Goal: Information Seeking & Learning: Learn about a topic

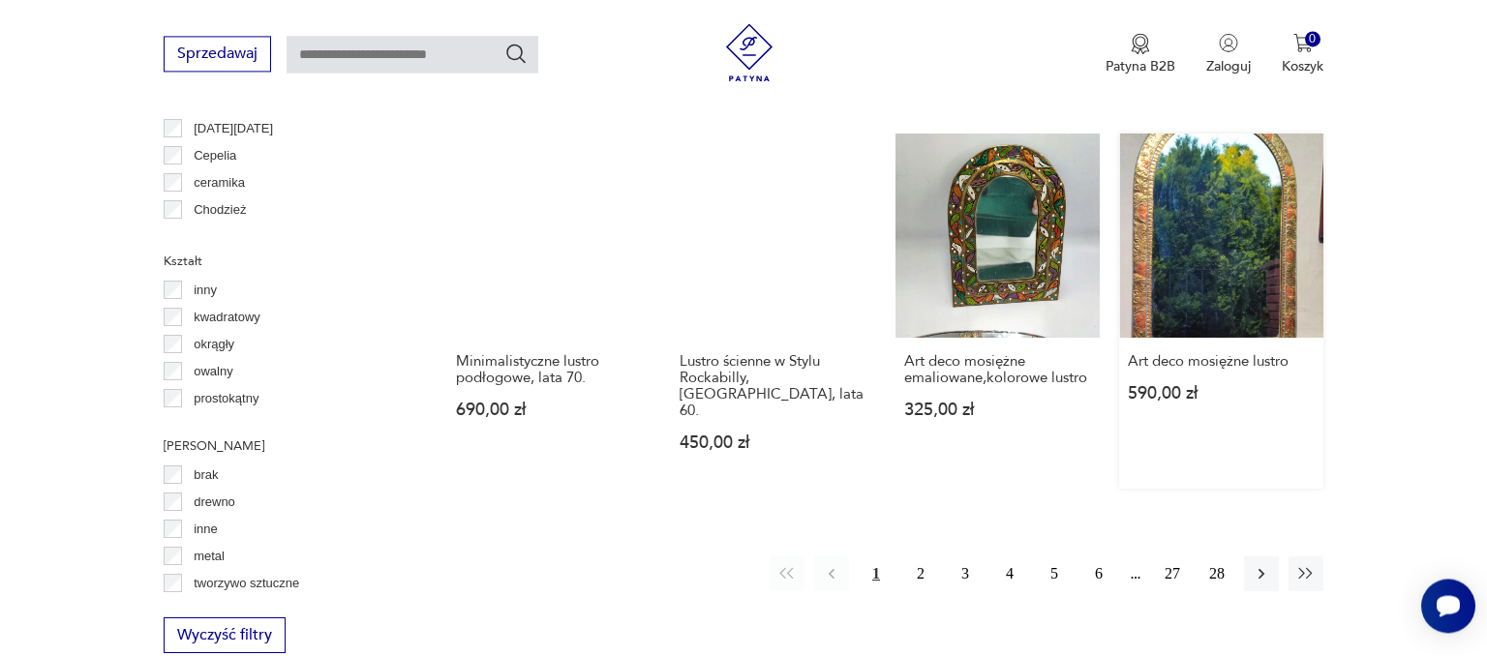
scroll to position [1933, 0]
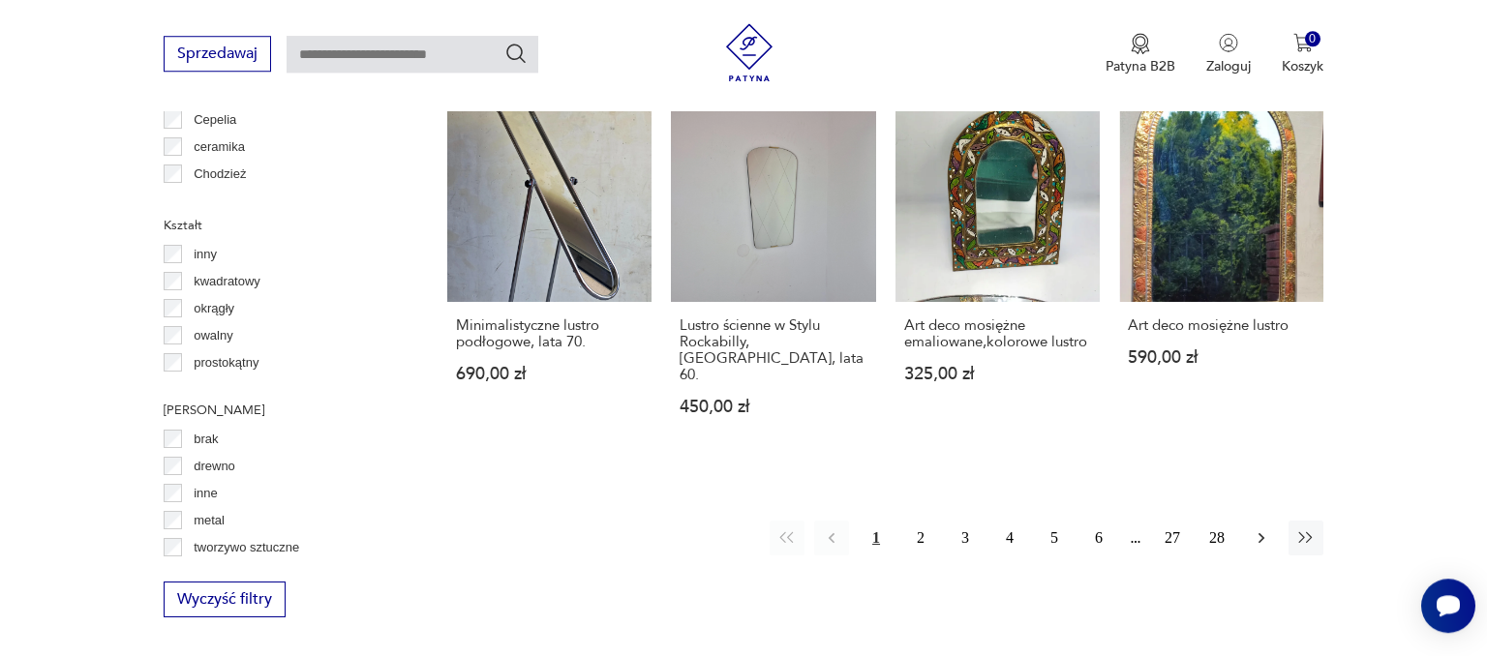
click at [1268, 528] on icon "button" at bounding box center [1260, 537] width 19 height 19
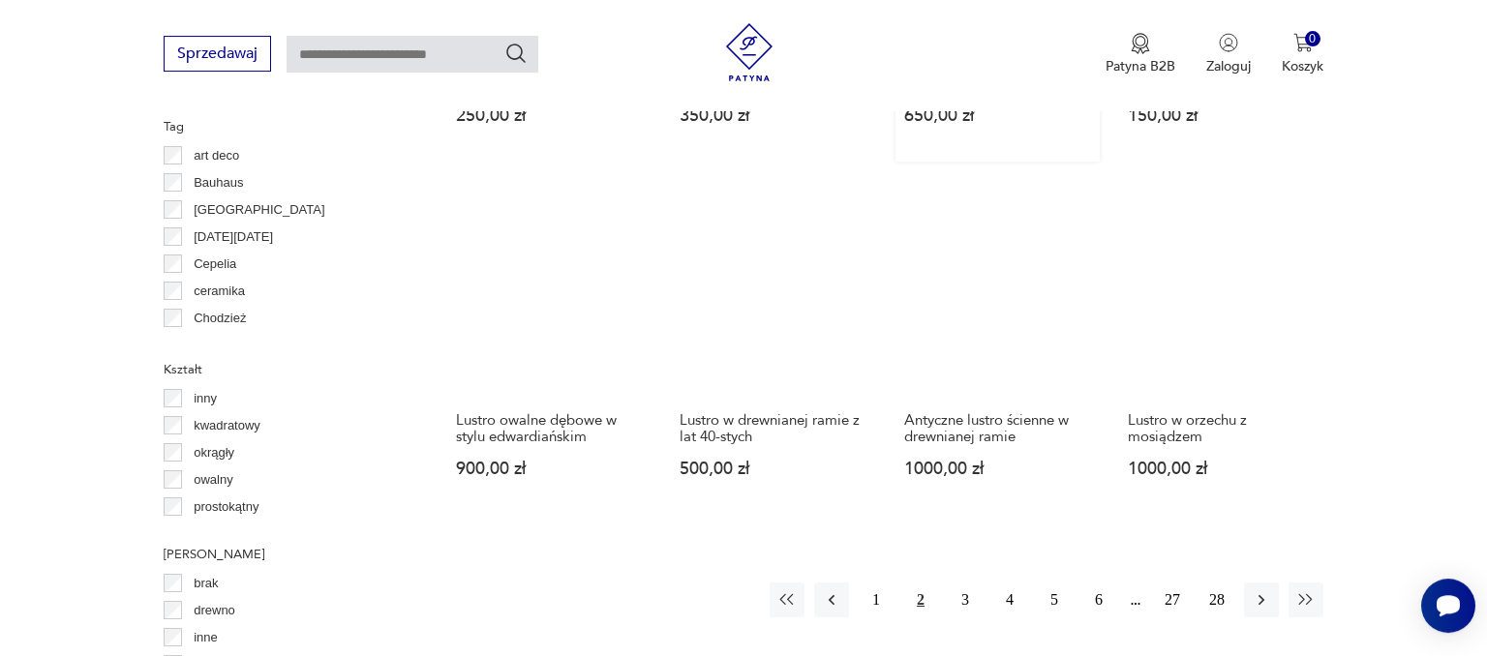
scroll to position [1831, 0]
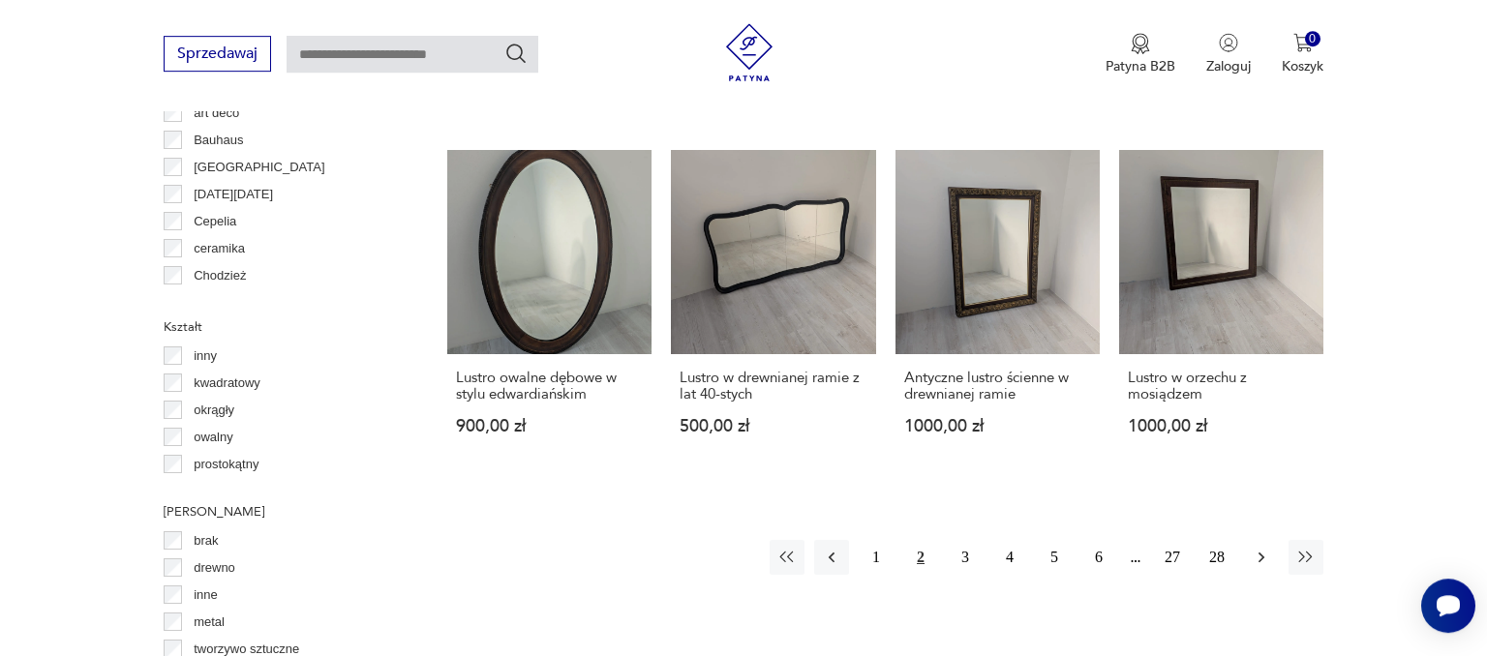
click at [1256, 548] on icon "button" at bounding box center [1260, 557] width 19 height 19
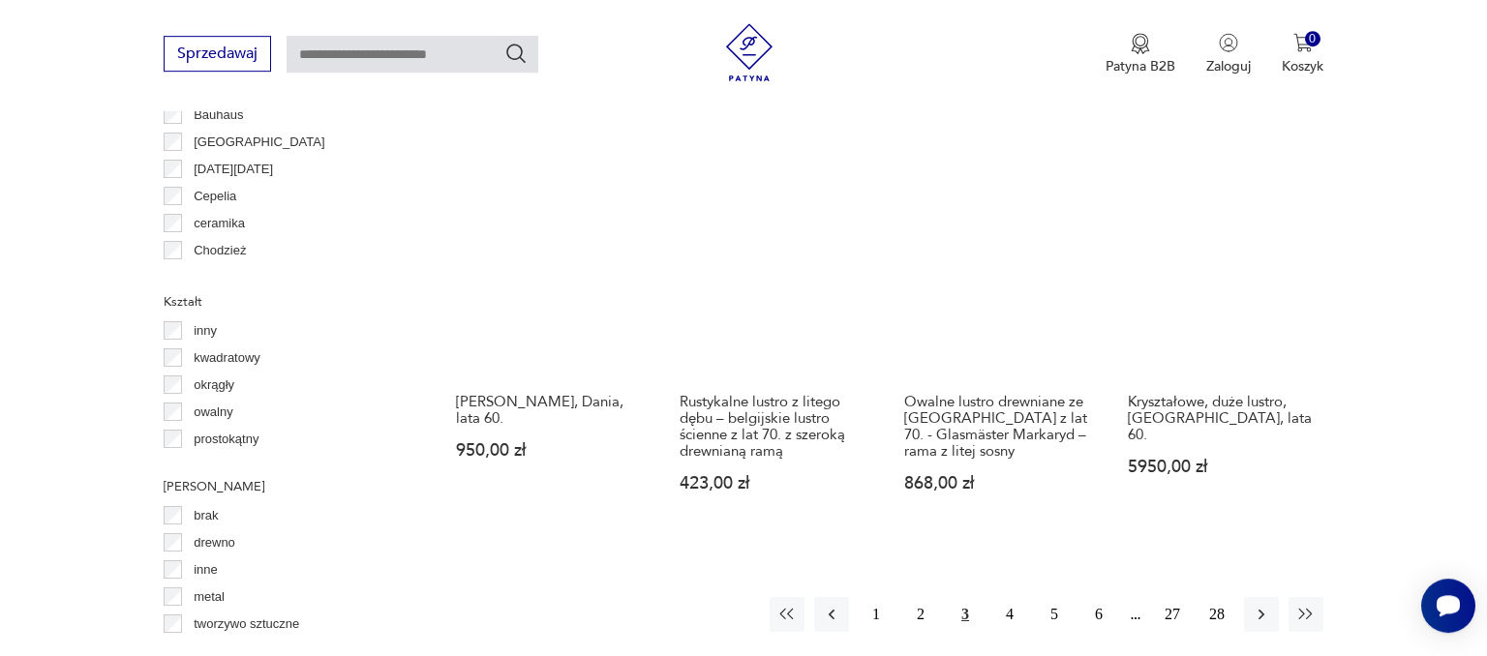
scroll to position [1898, 0]
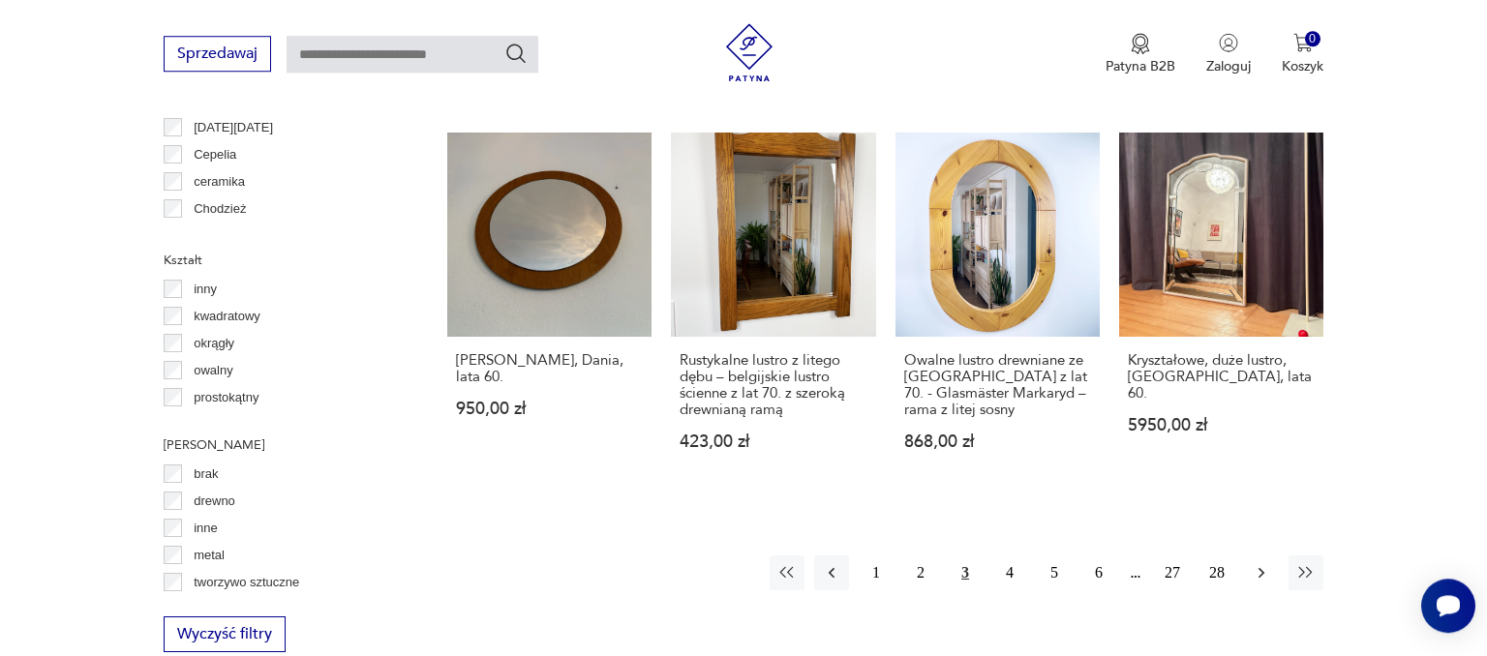
click at [1252, 563] on icon "button" at bounding box center [1260, 572] width 19 height 19
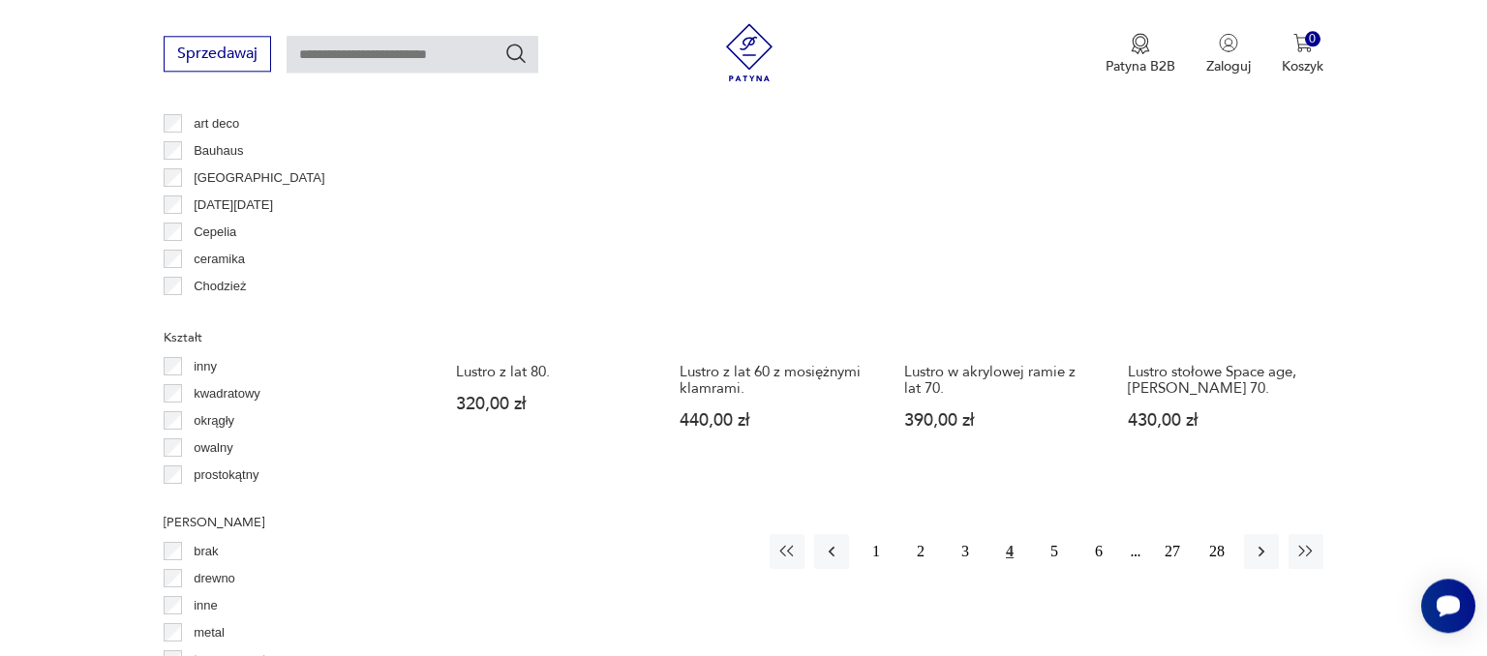
scroll to position [1863, 0]
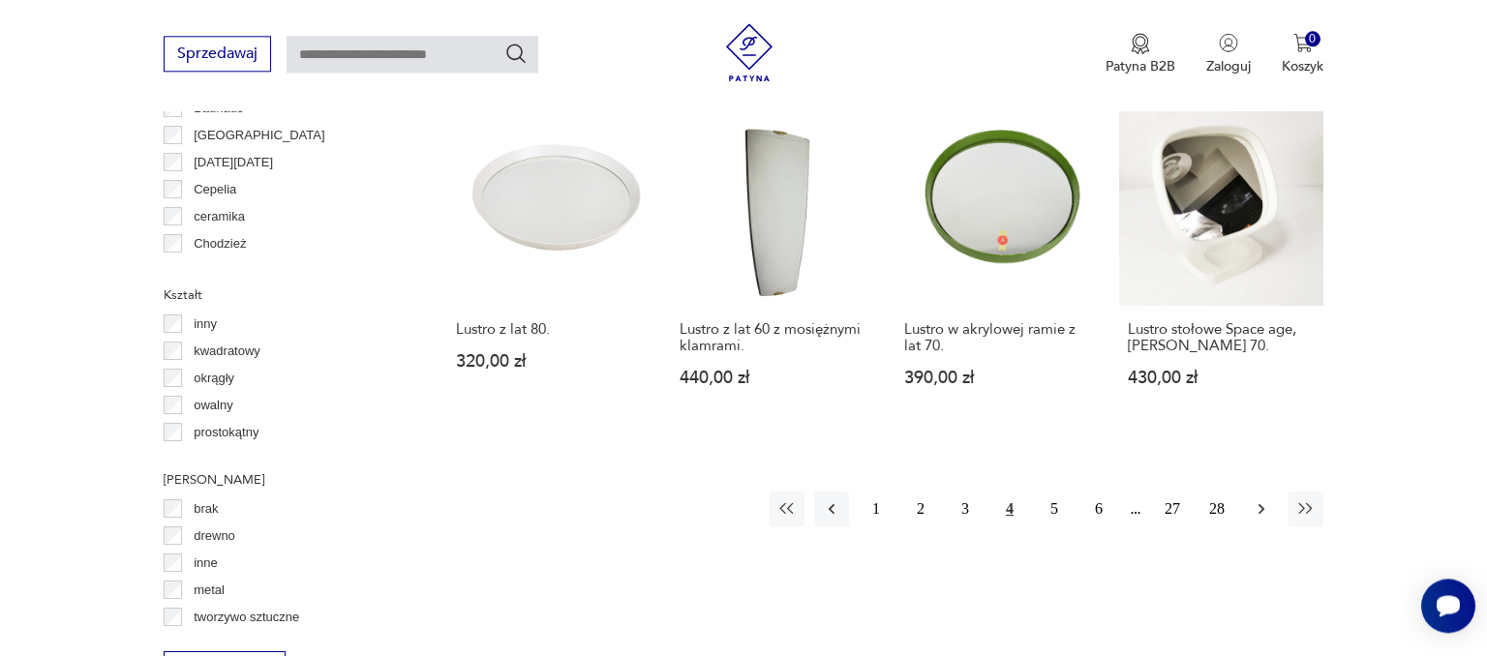
click at [1249, 492] on button "button" at bounding box center [1261, 509] width 35 height 35
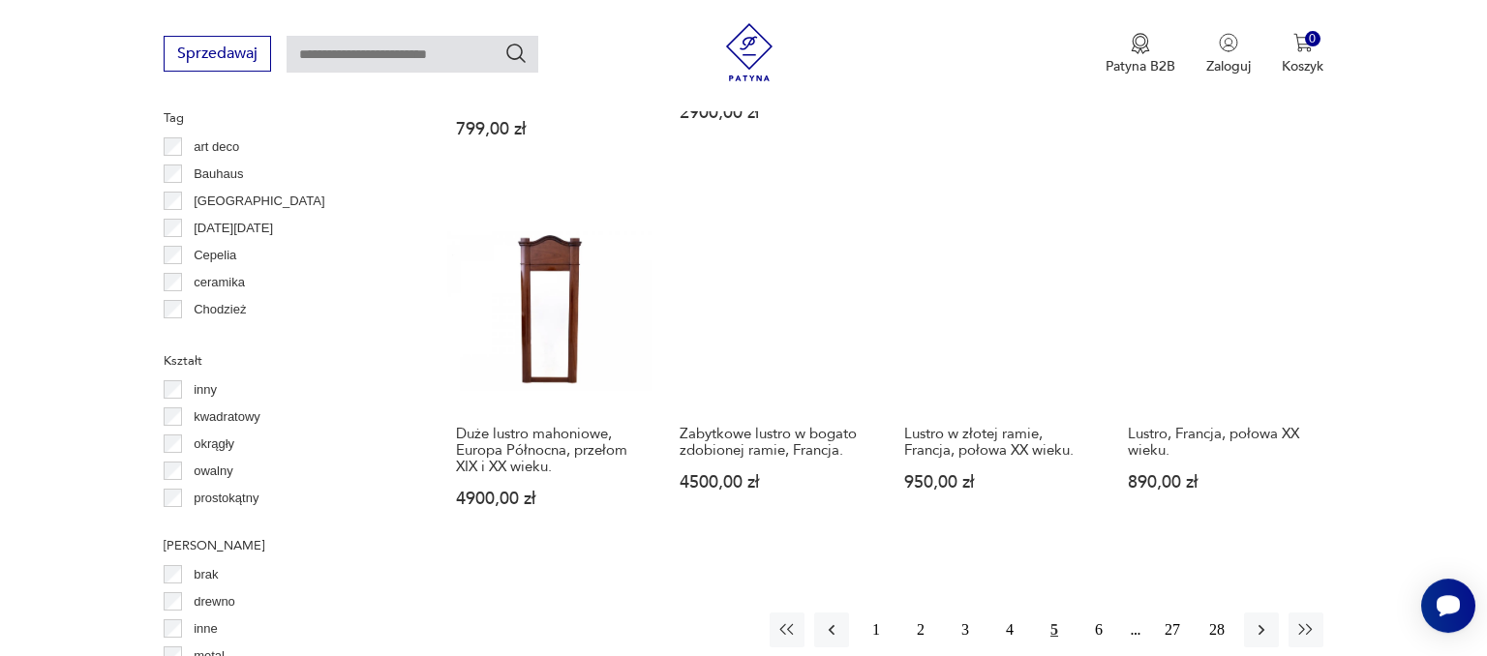
scroll to position [1839, 0]
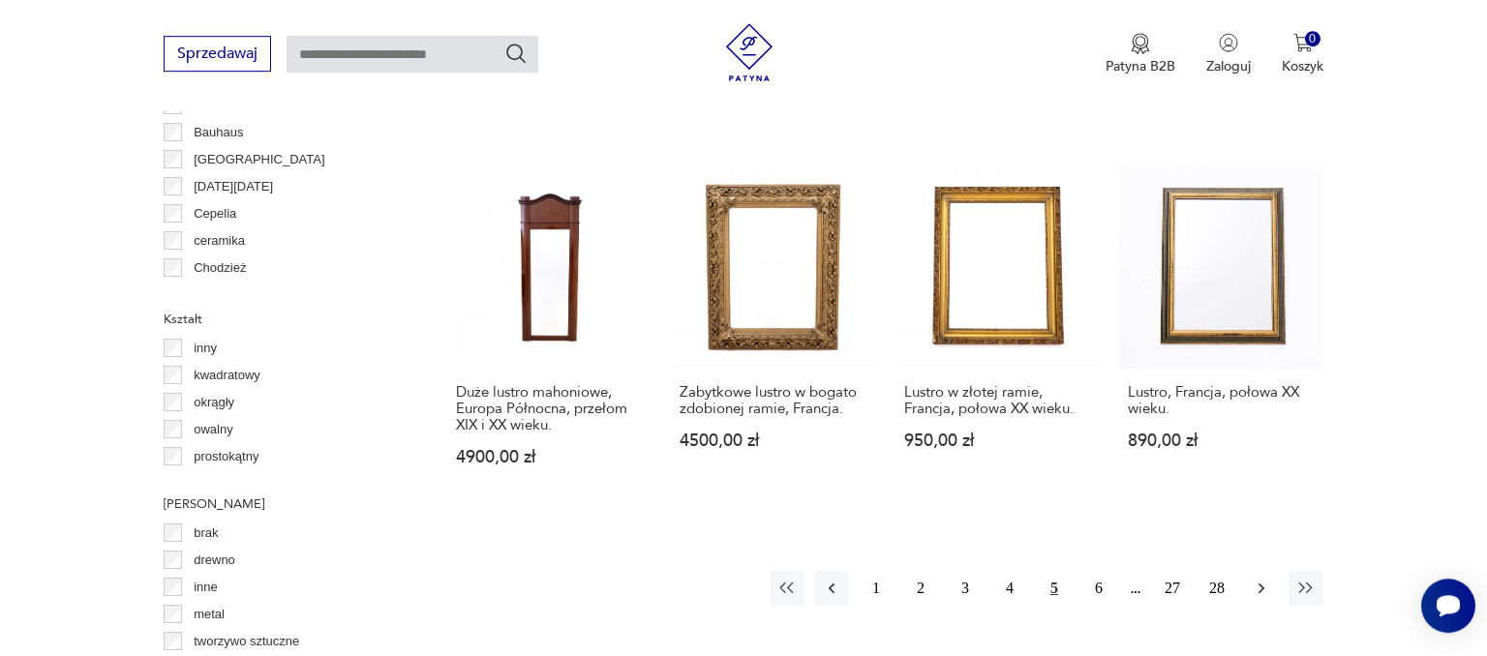
click at [1252, 579] on icon "button" at bounding box center [1260, 588] width 19 height 19
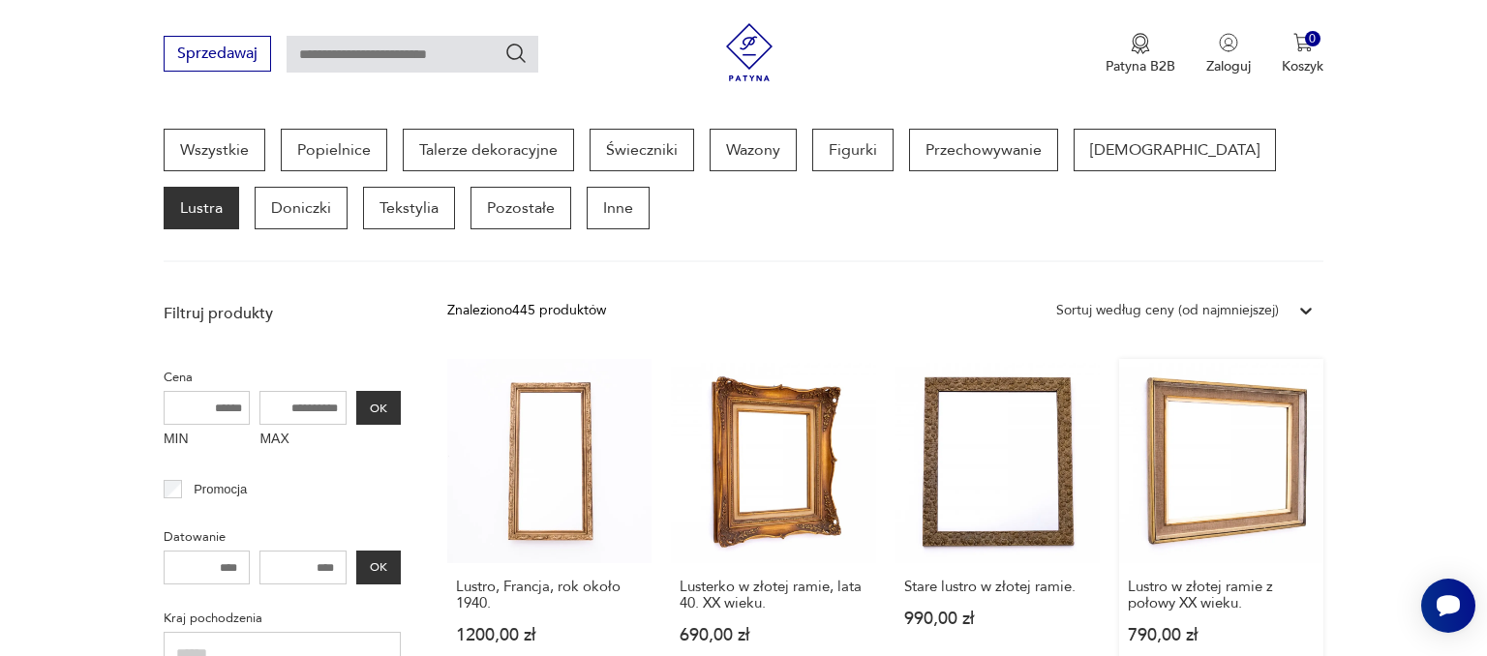
click at [1203, 528] on link "Lustro w złotej ramie z połowy XX wieku. 790,00 zł" at bounding box center [1221, 520] width 204 height 322
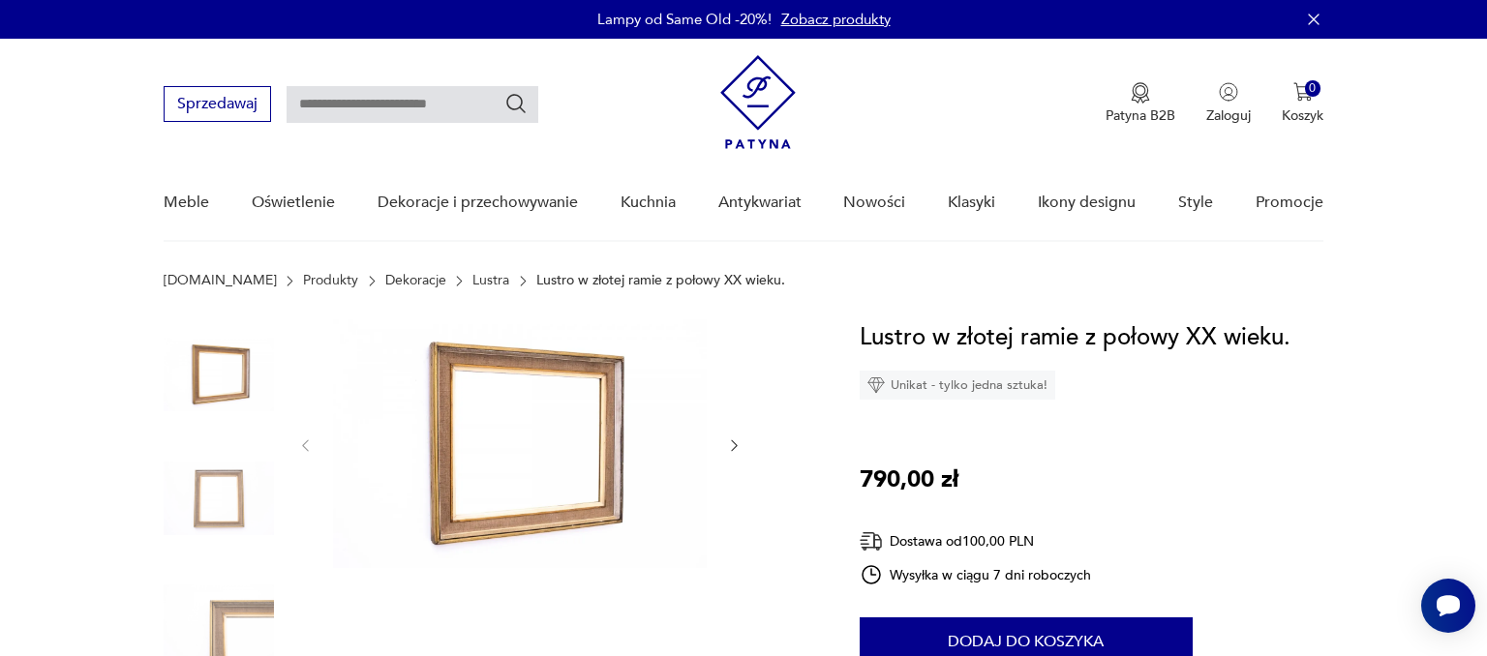
click at [501, 467] on img at bounding box center [520, 443] width 374 height 249
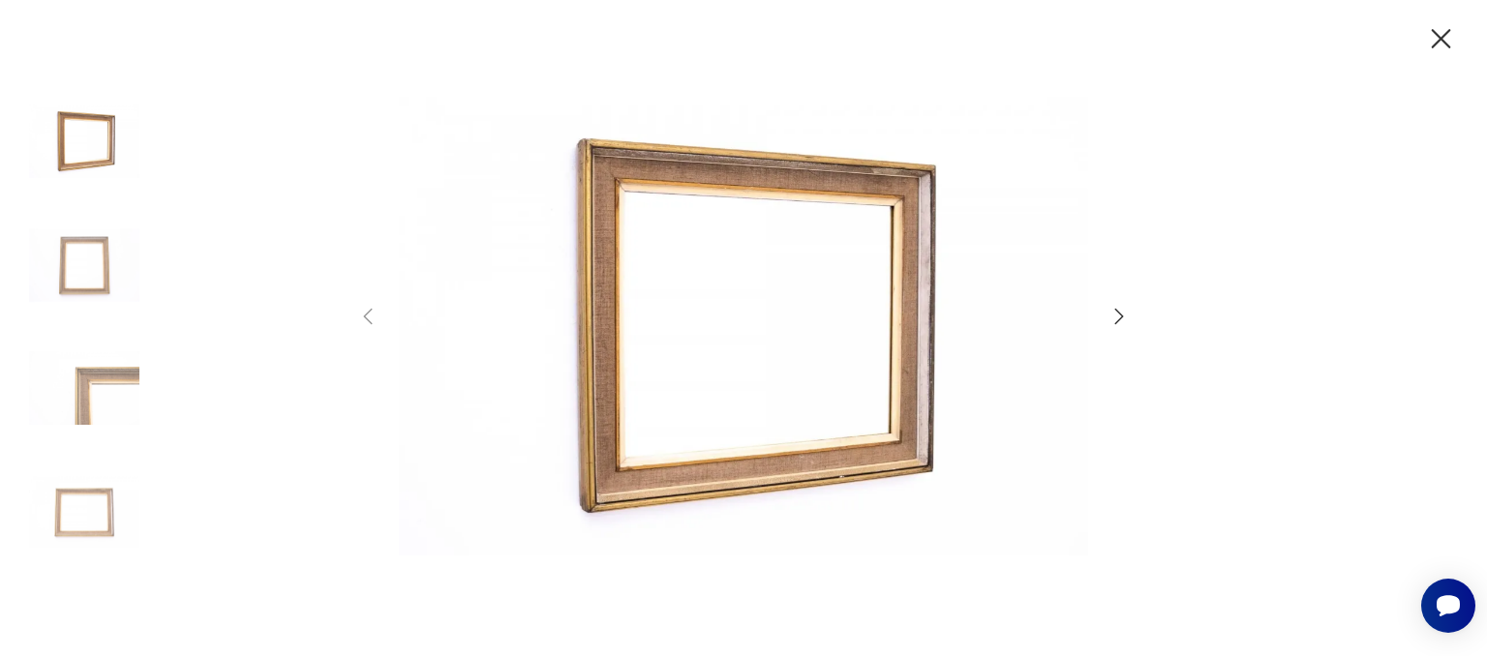
click at [1114, 316] on icon "button" at bounding box center [1118, 316] width 23 height 23
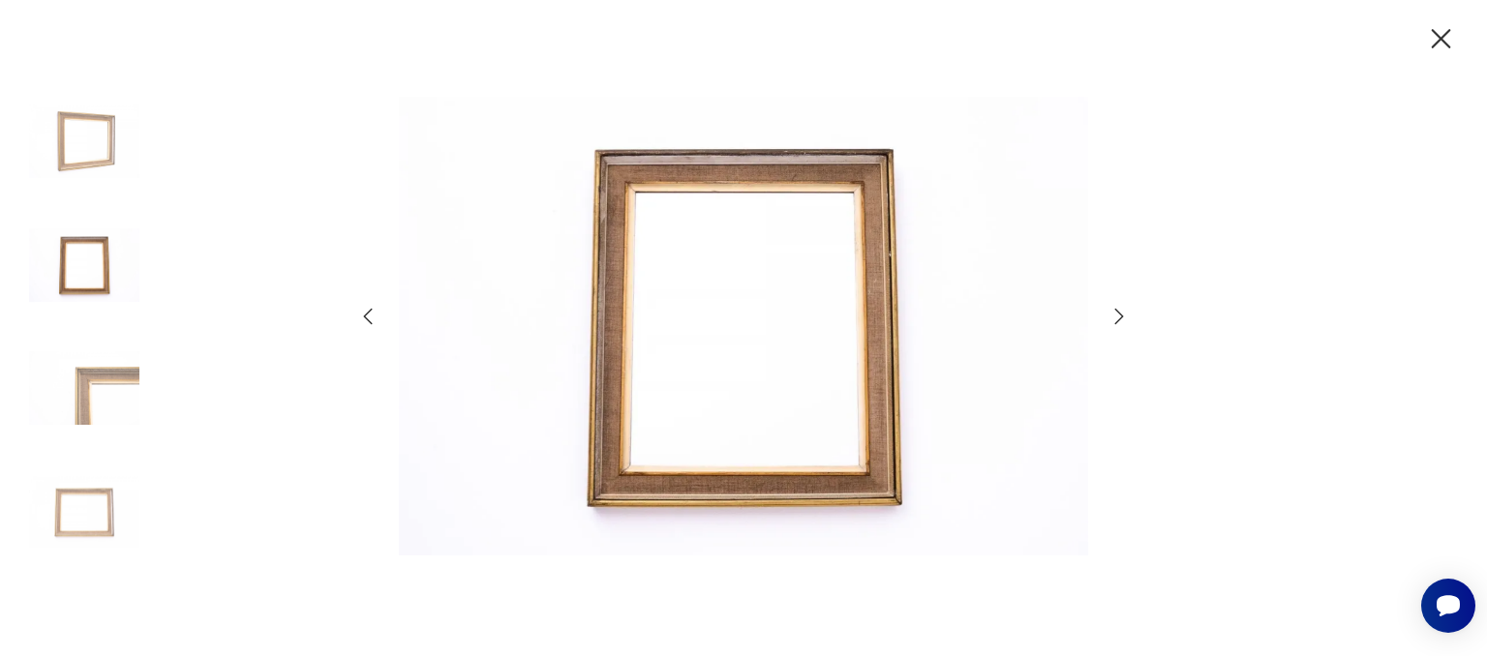
click at [1114, 315] on icon "button" at bounding box center [1118, 316] width 23 height 23
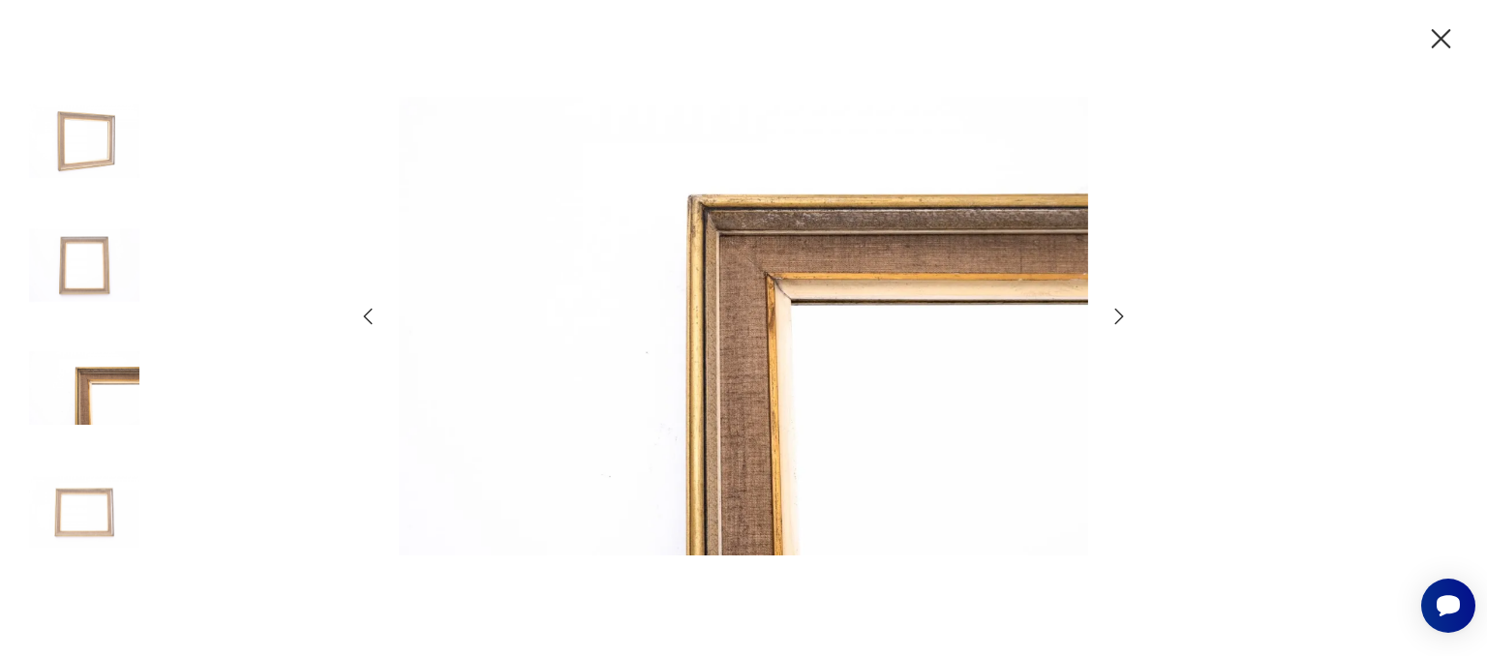
click at [1114, 315] on icon "button" at bounding box center [1118, 316] width 23 height 23
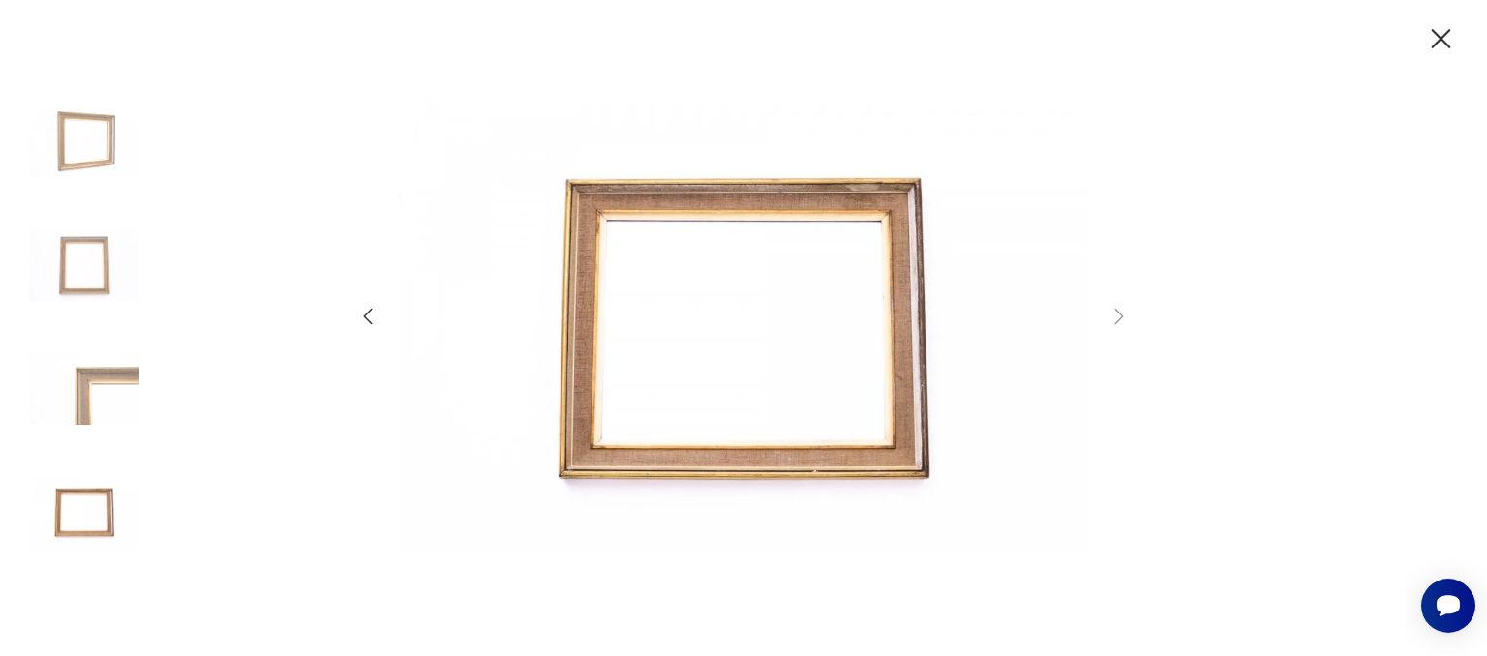
click at [1446, 40] on icon "button" at bounding box center [1441, 39] width 34 height 34
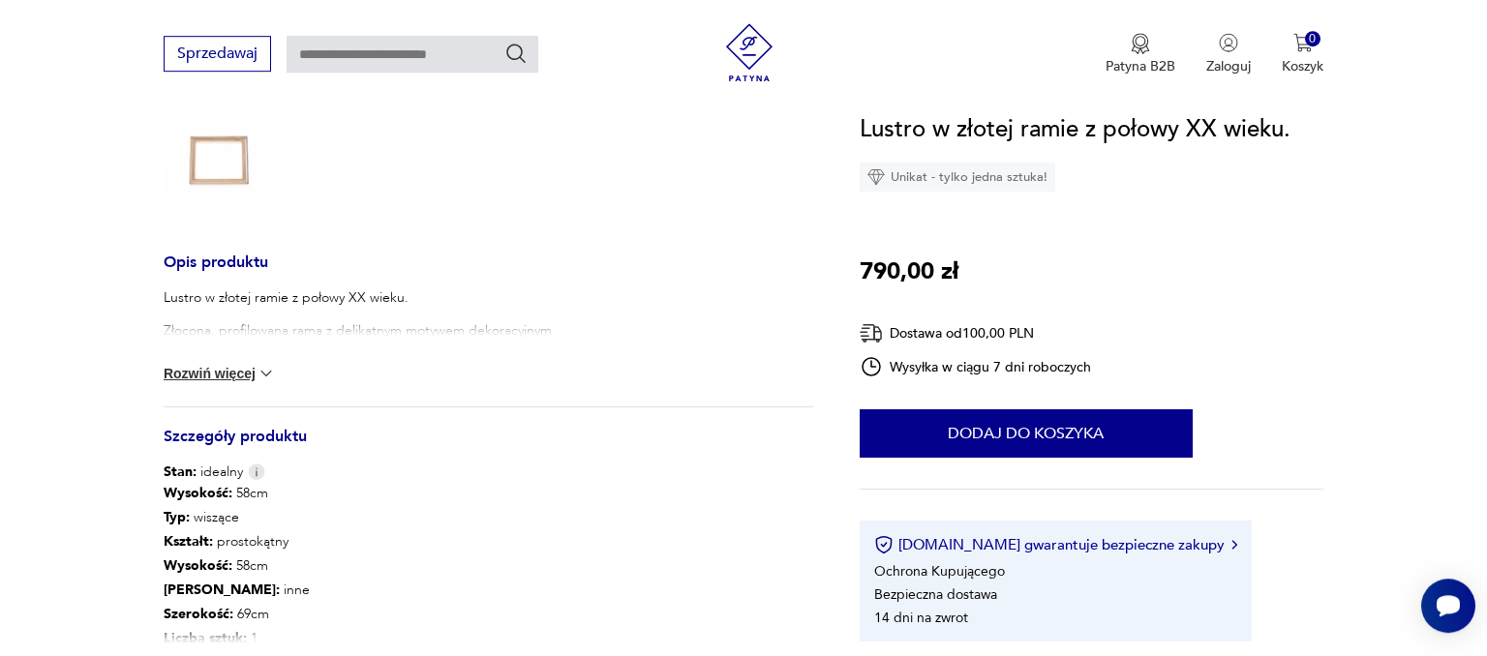
scroll to position [597, 0]
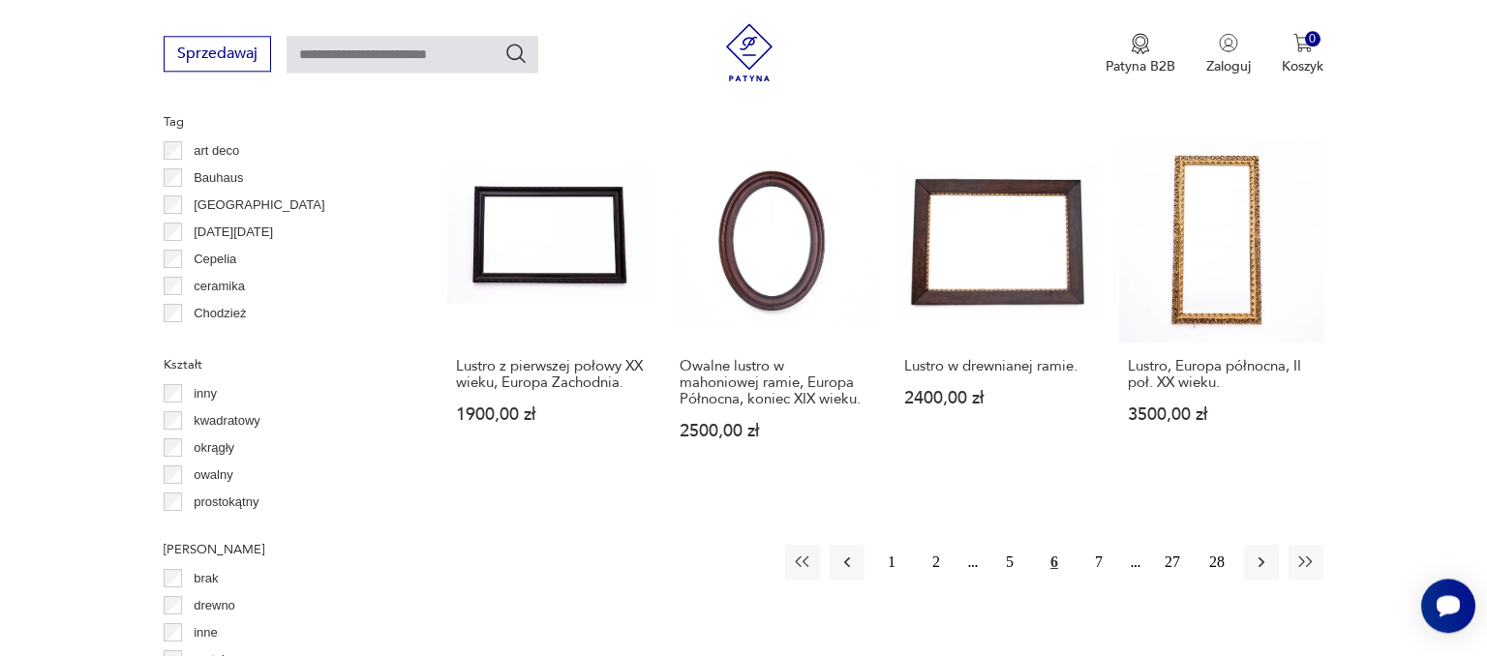
scroll to position [1812, 0]
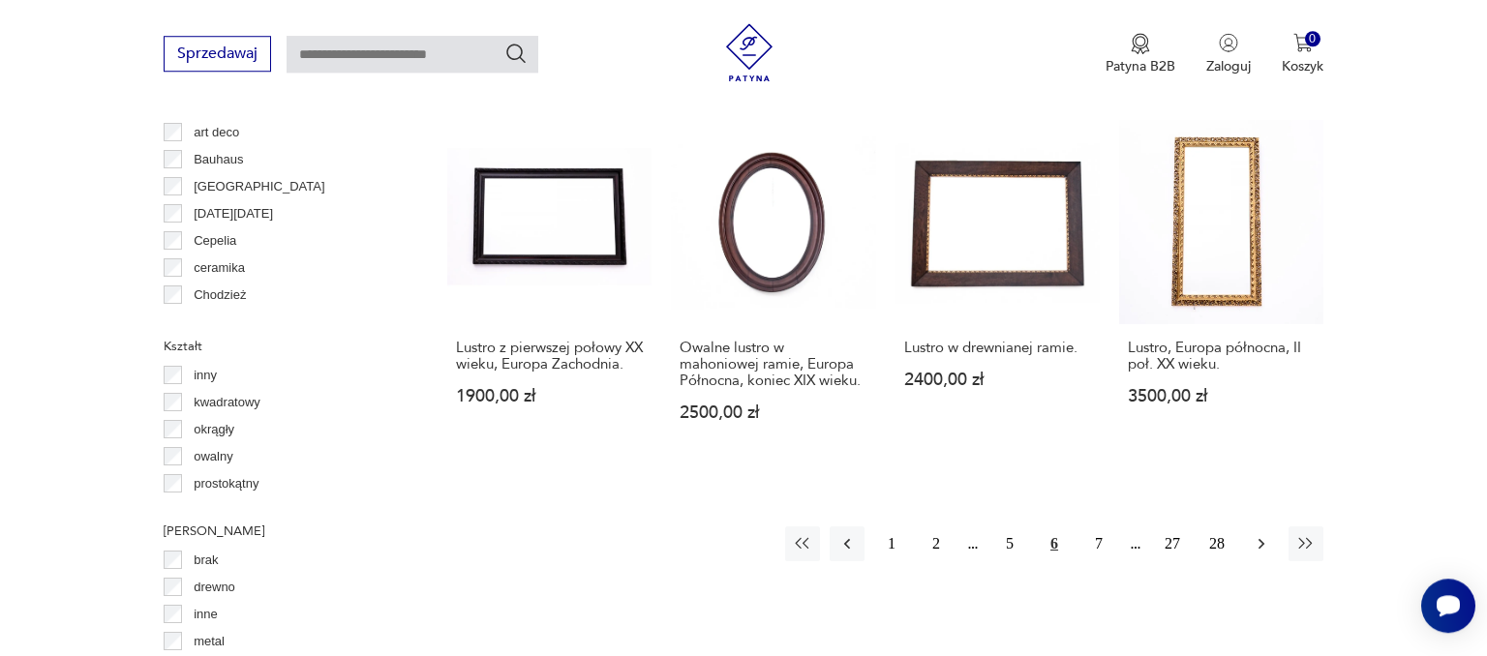
click at [1260, 540] on icon "button" at bounding box center [1261, 544] width 6 height 11
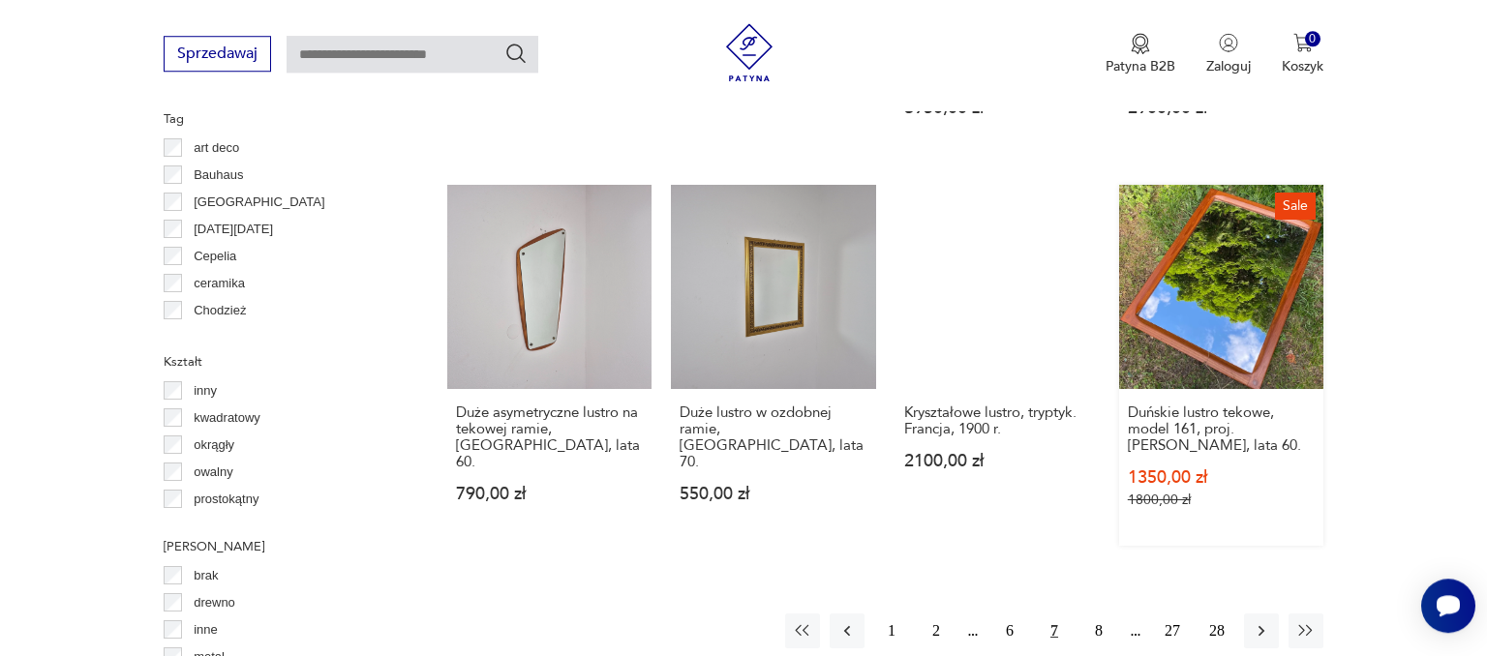
scroll to position [1825, 0]
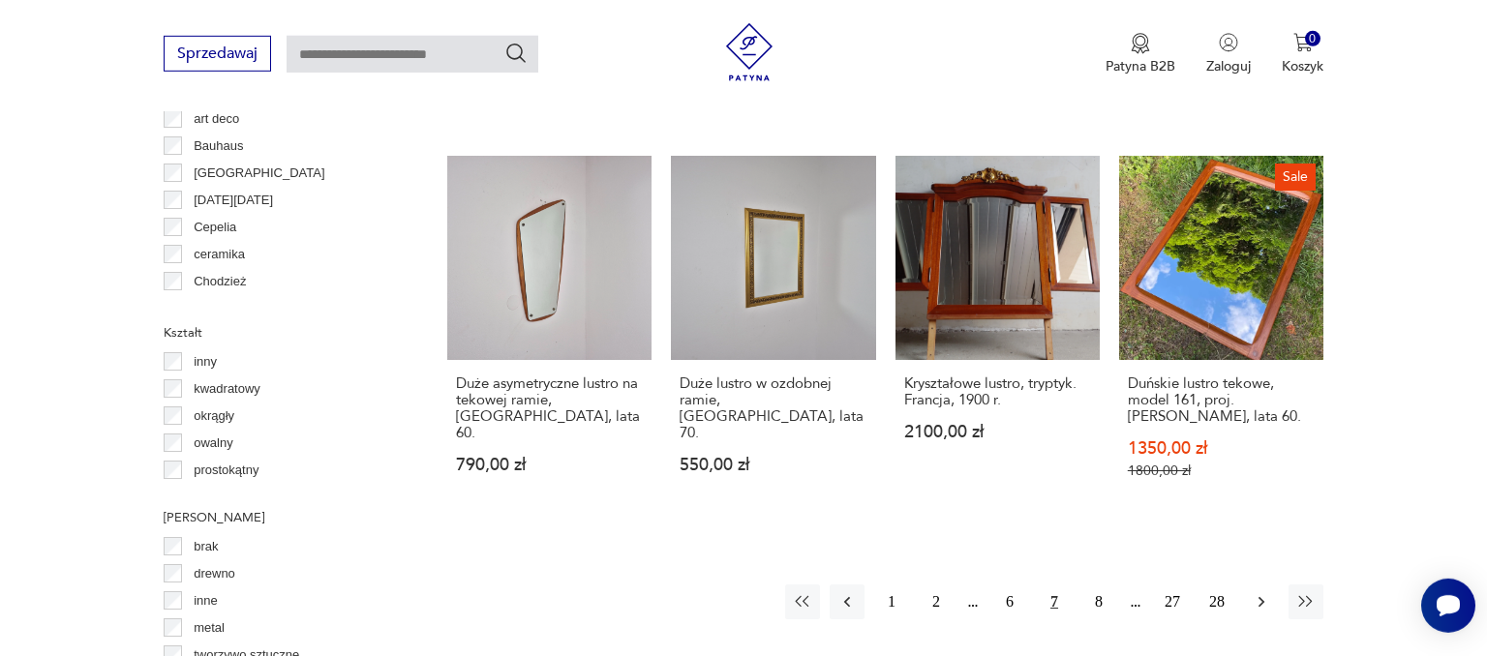
click at [1264, 592] on icon "button" at bounding box center [1260, 601] width 19 height 19
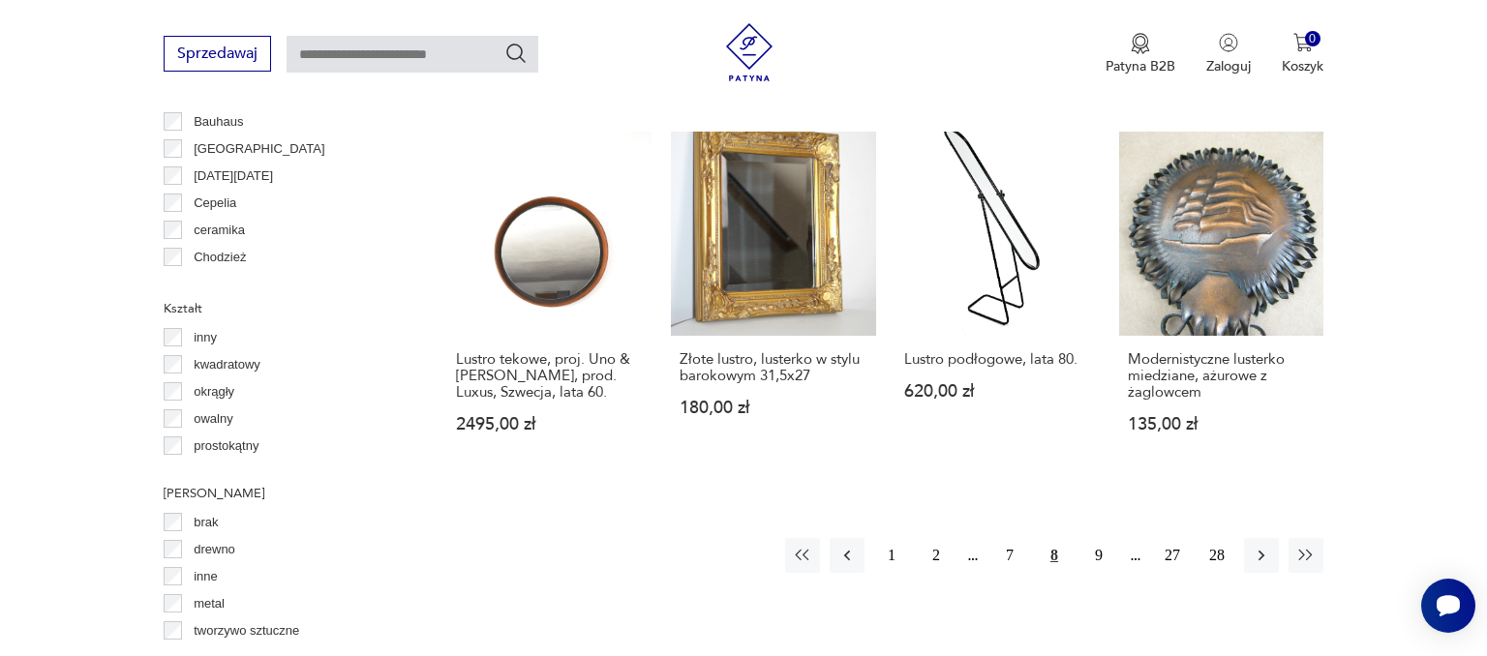
scroll to position [1880, 0]
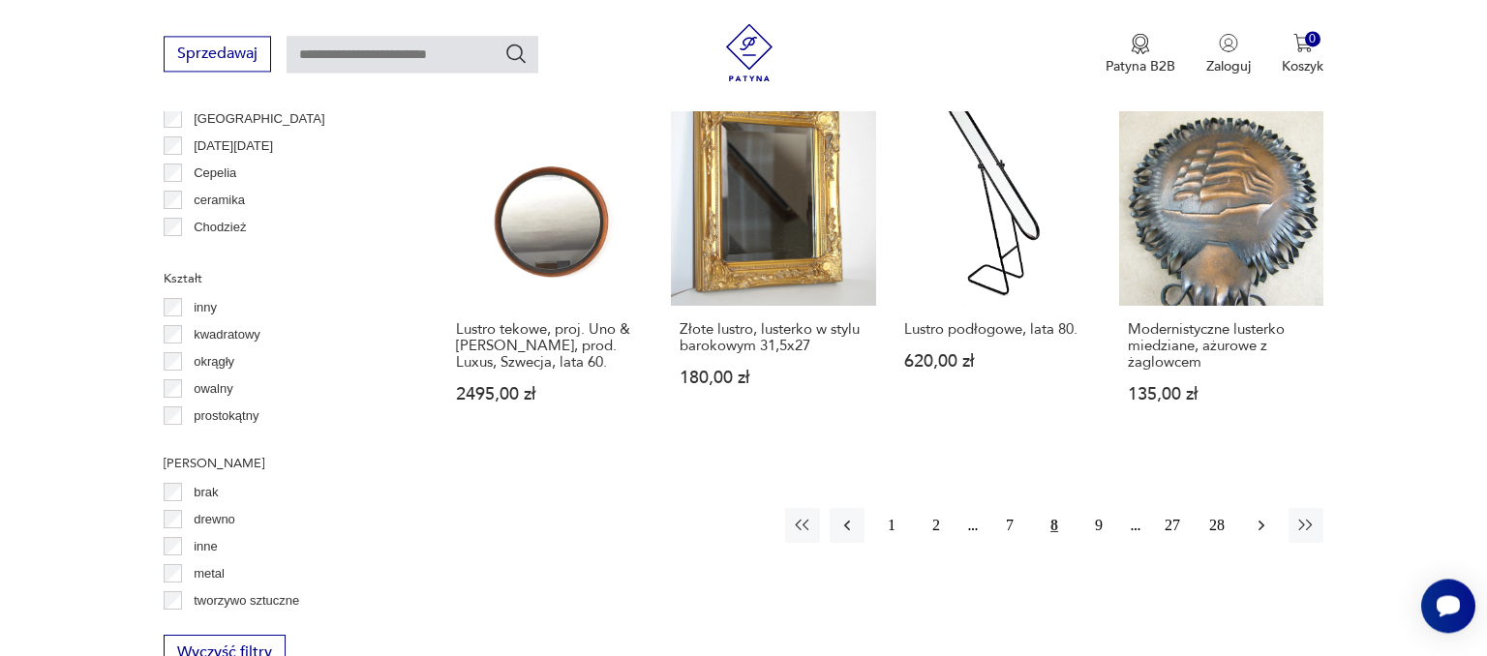
click at [1256, 516] on icon "button" at bounding box center [1260, 525] width 19 height 19
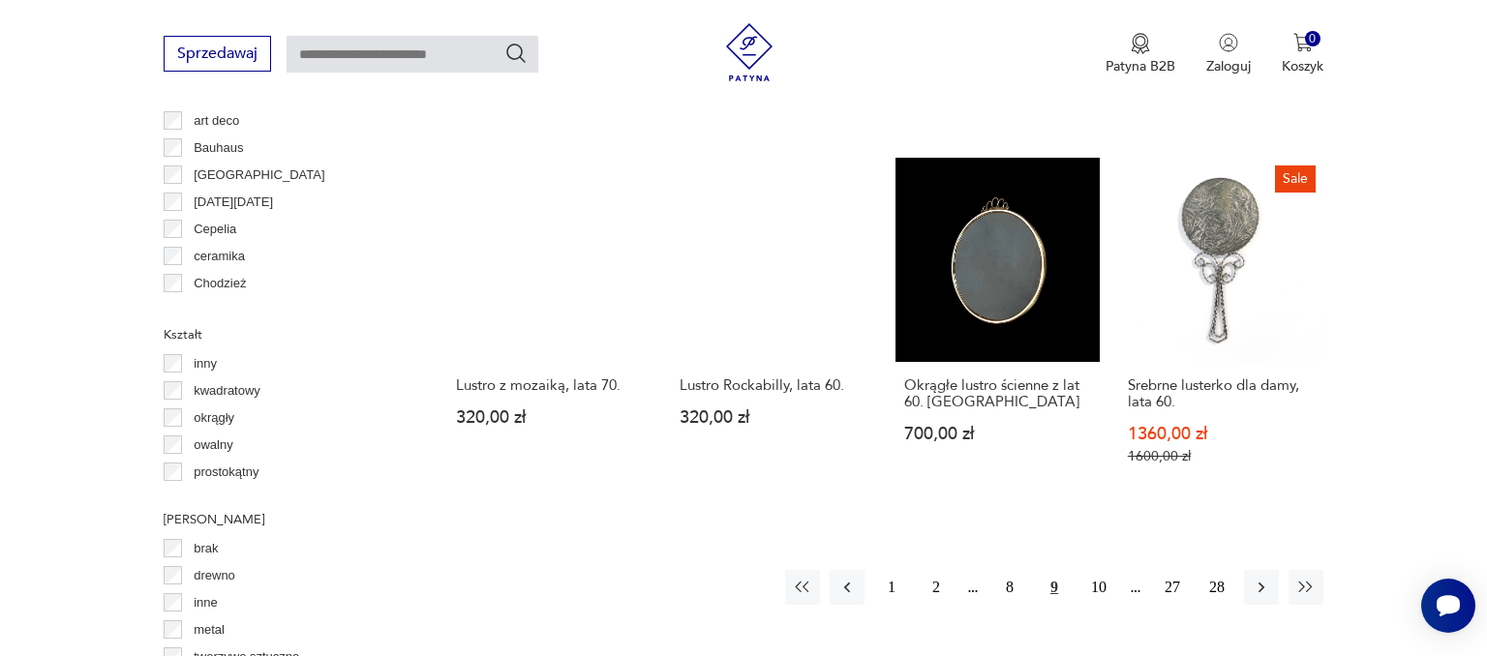
scroll to position [1848, 0]
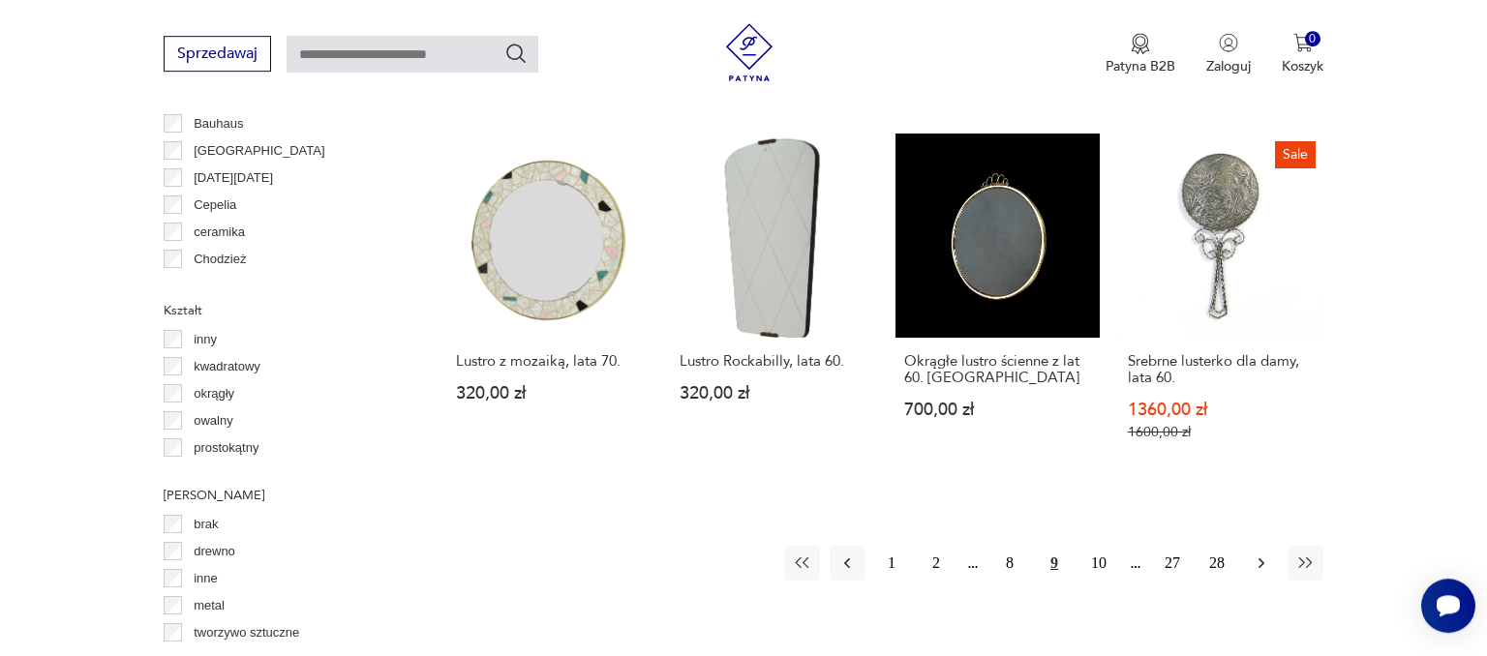
click at [1262, 558] on icon "button" at bounding box center [1261, 563] width 6 height 11
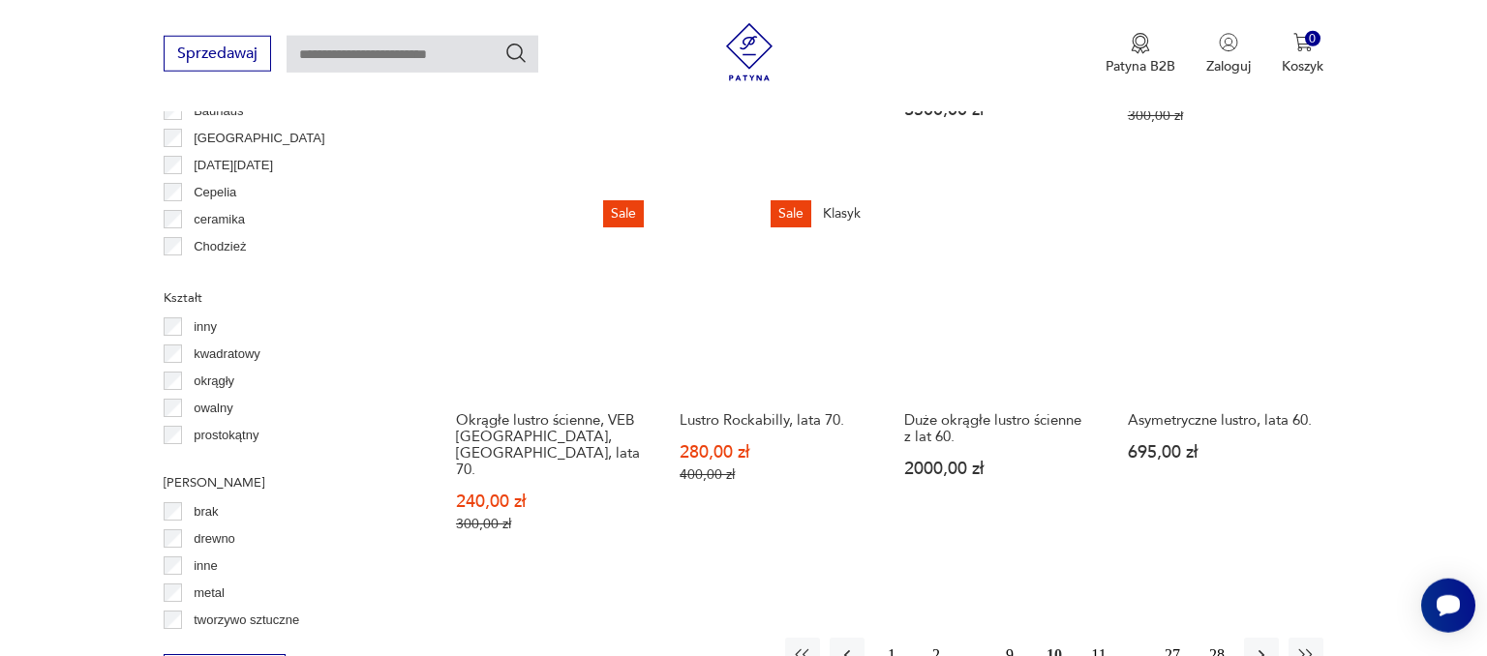
scroll to position [1890, 0]
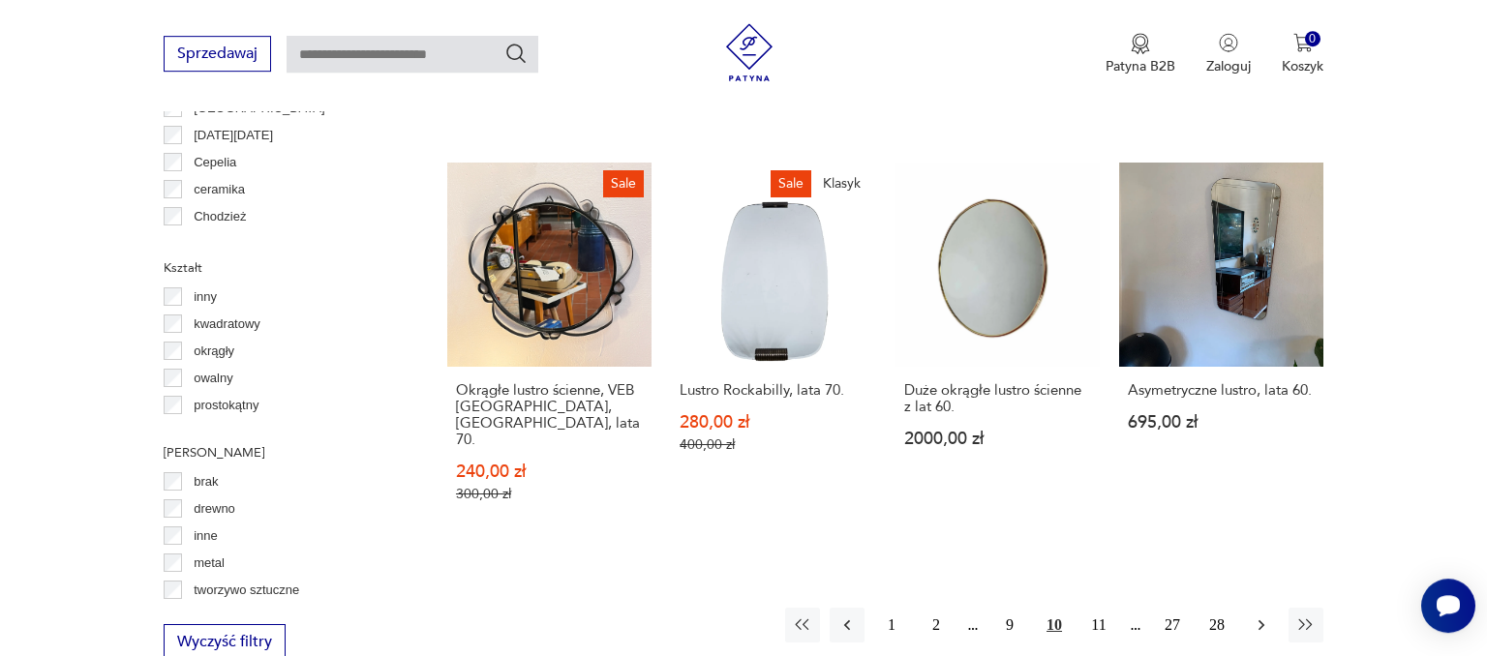
click at [1258, 616] on icon "button" at bounding box center [1260, 625] width 19 height 19
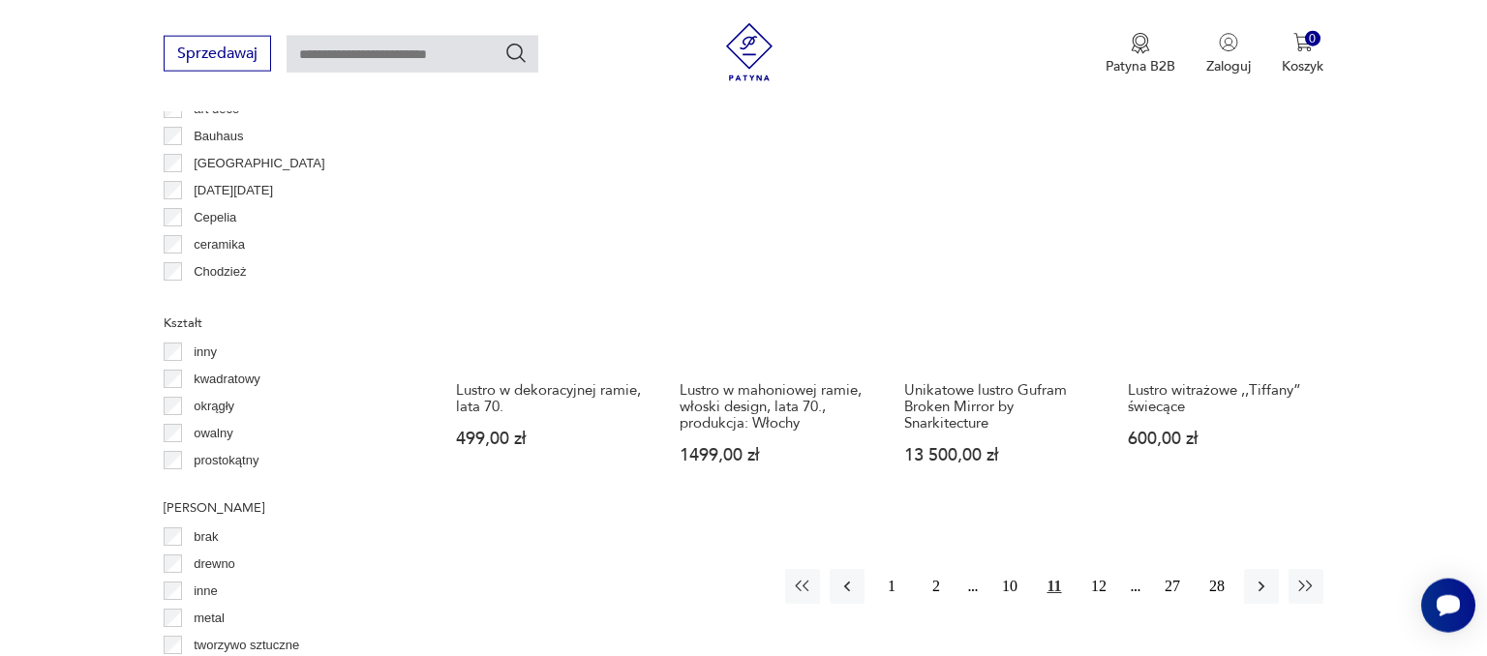
scroll to position [1878, 0]
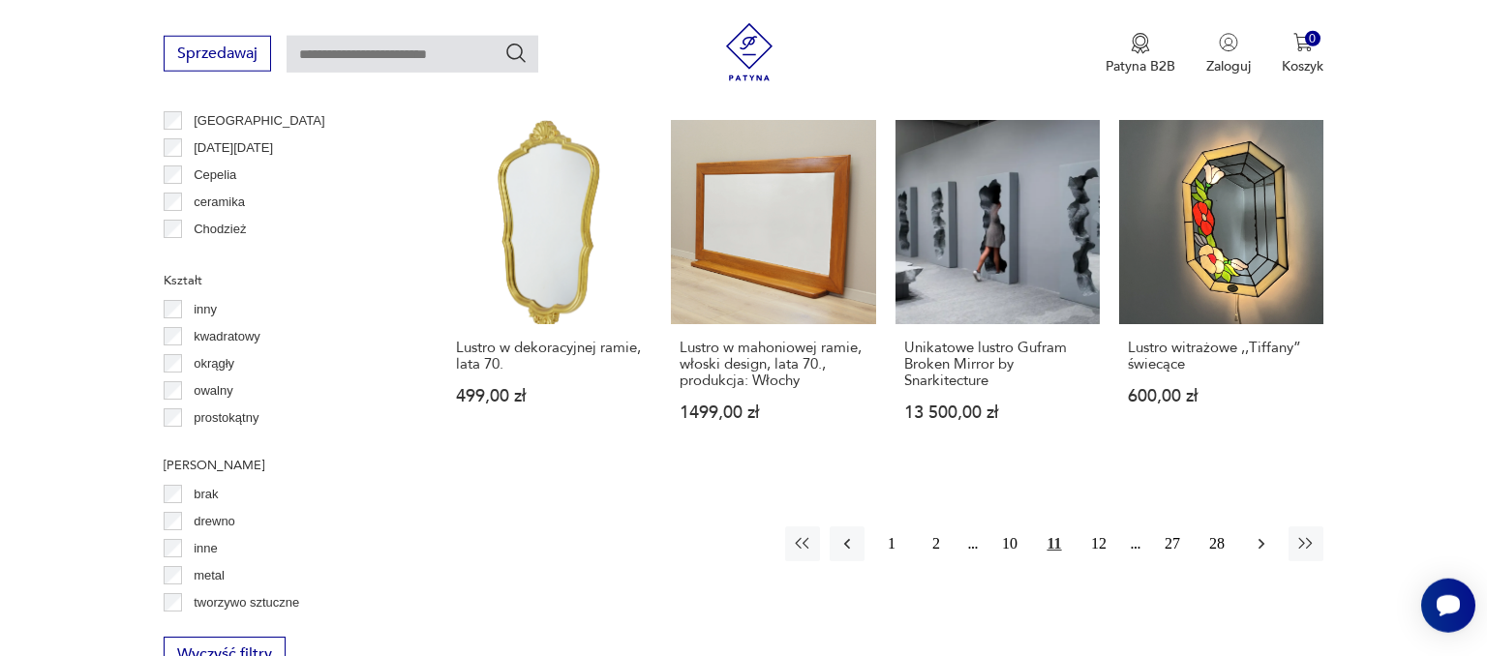
click at [1268, 534] on icon "button" at bounding box center [1260, 543] width 19 height 19
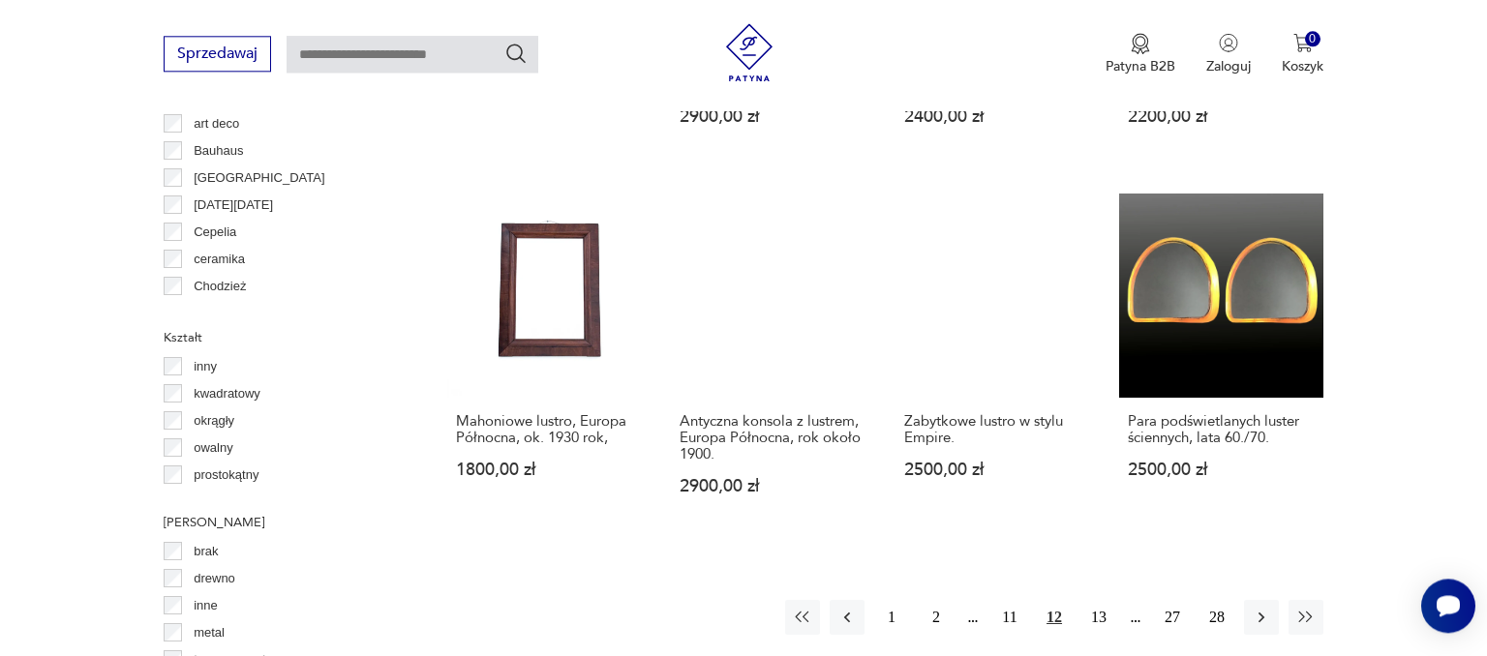
scroll to position [1862, 0]
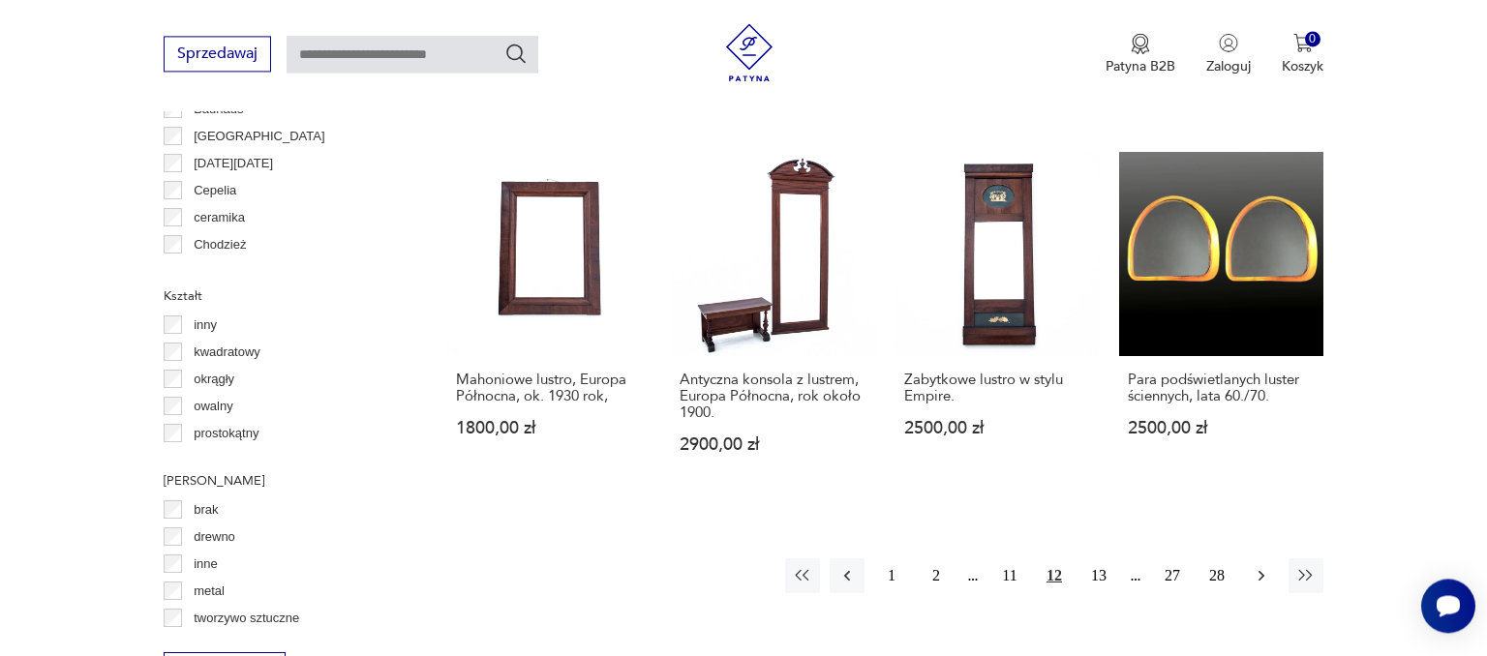
click at [1263, 566] on icon "button" at bounding box center [1260, 575] width 19 height 19
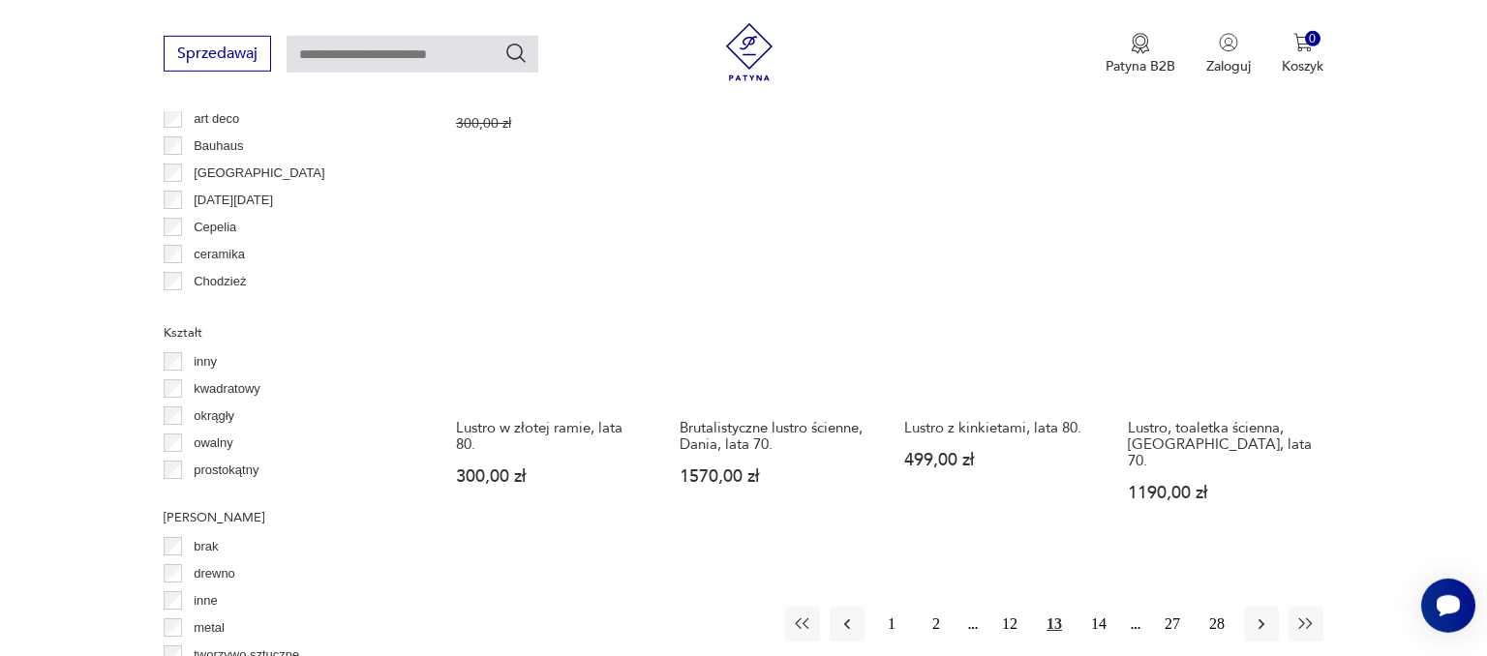
scroll to position [1838, 0]
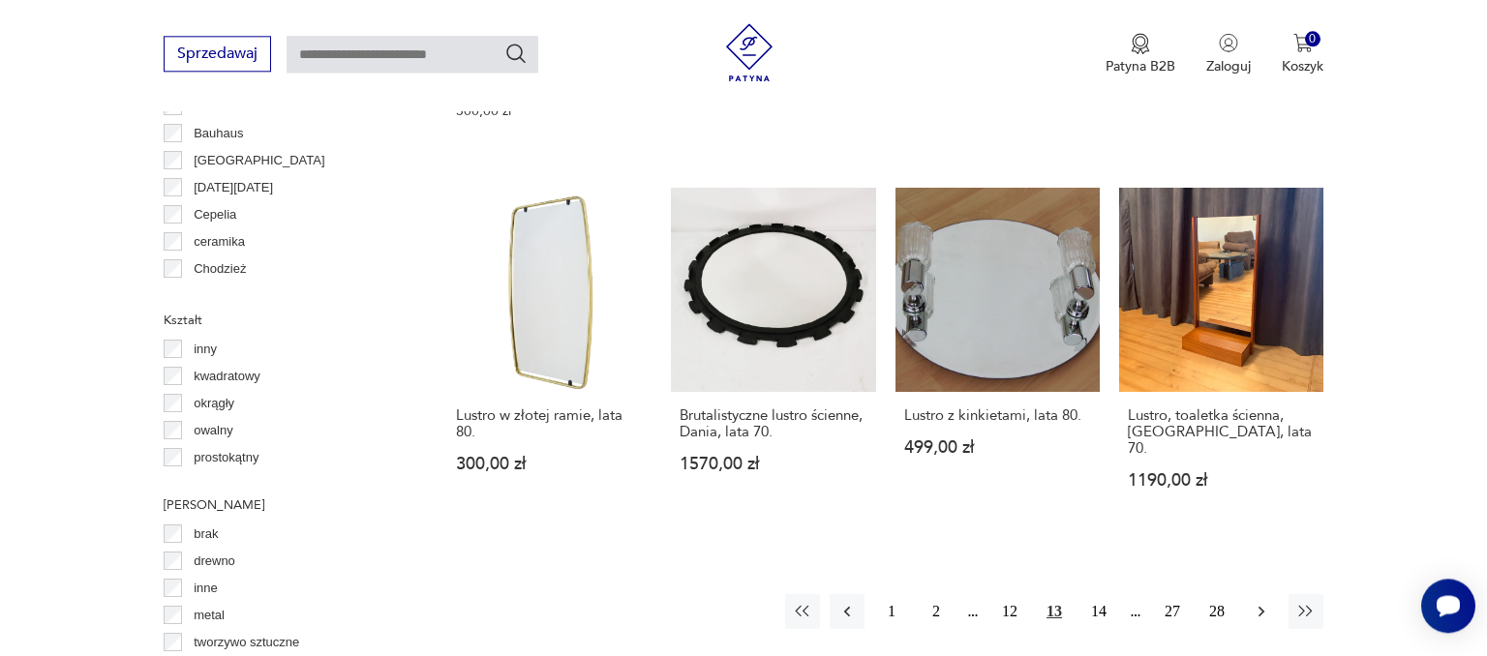
click at [1259, 602] on icon "button" at bounding box center [1260, 611] width 19 height 19
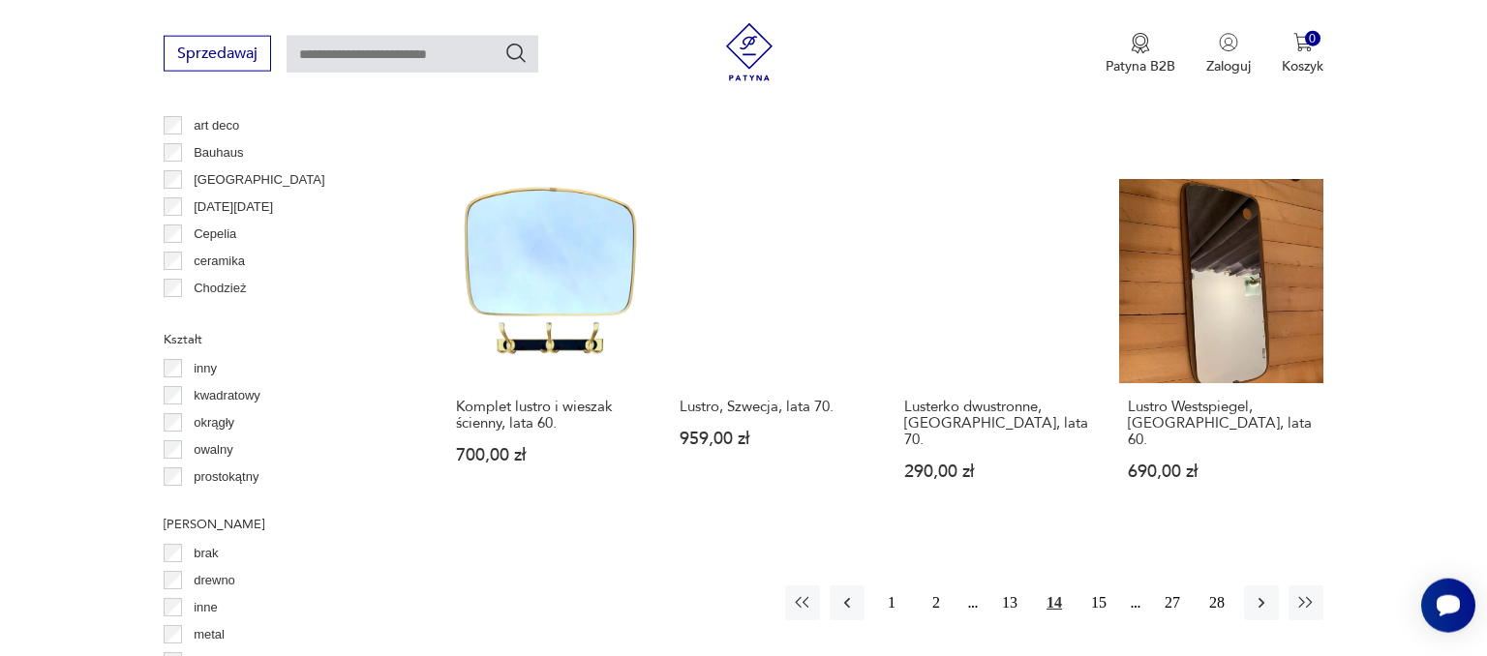
scroll to position [1854, 0]
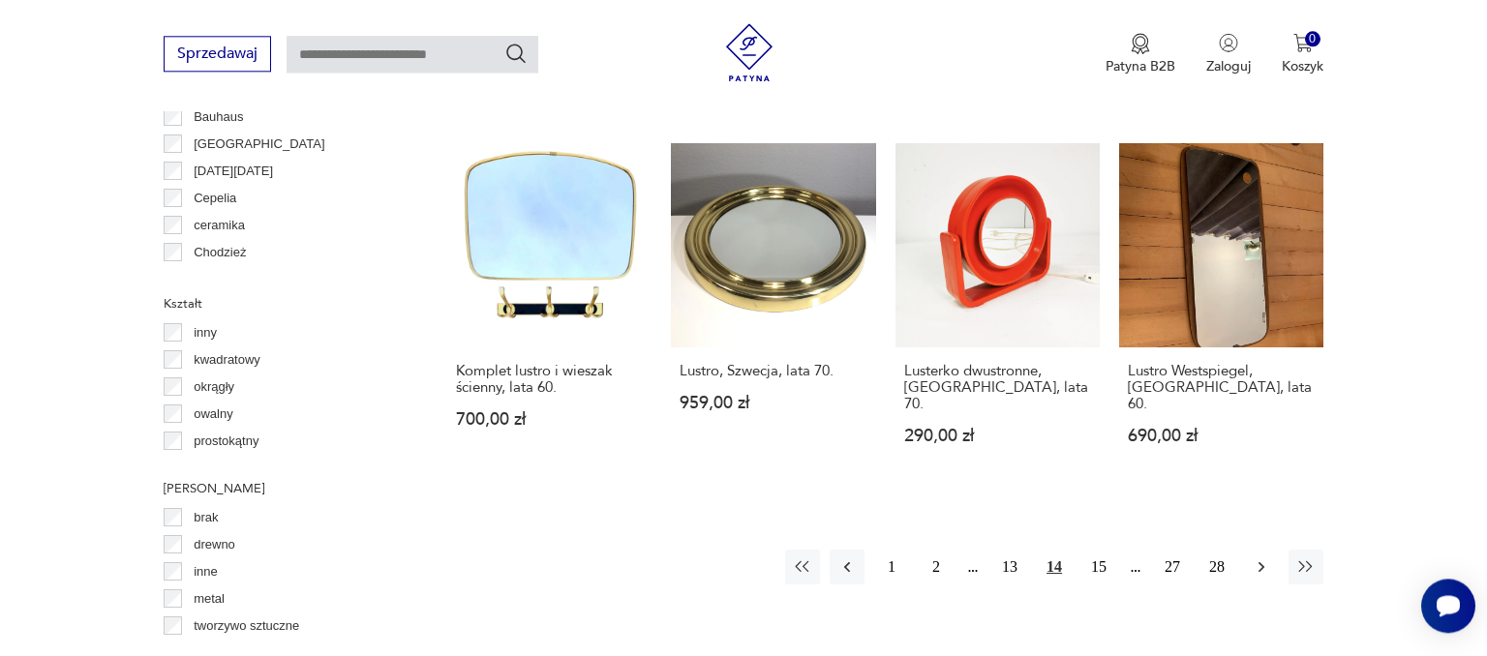
click at [1252, 557] on icon "button" at bounding box center [1260, 566] width 19 height 19
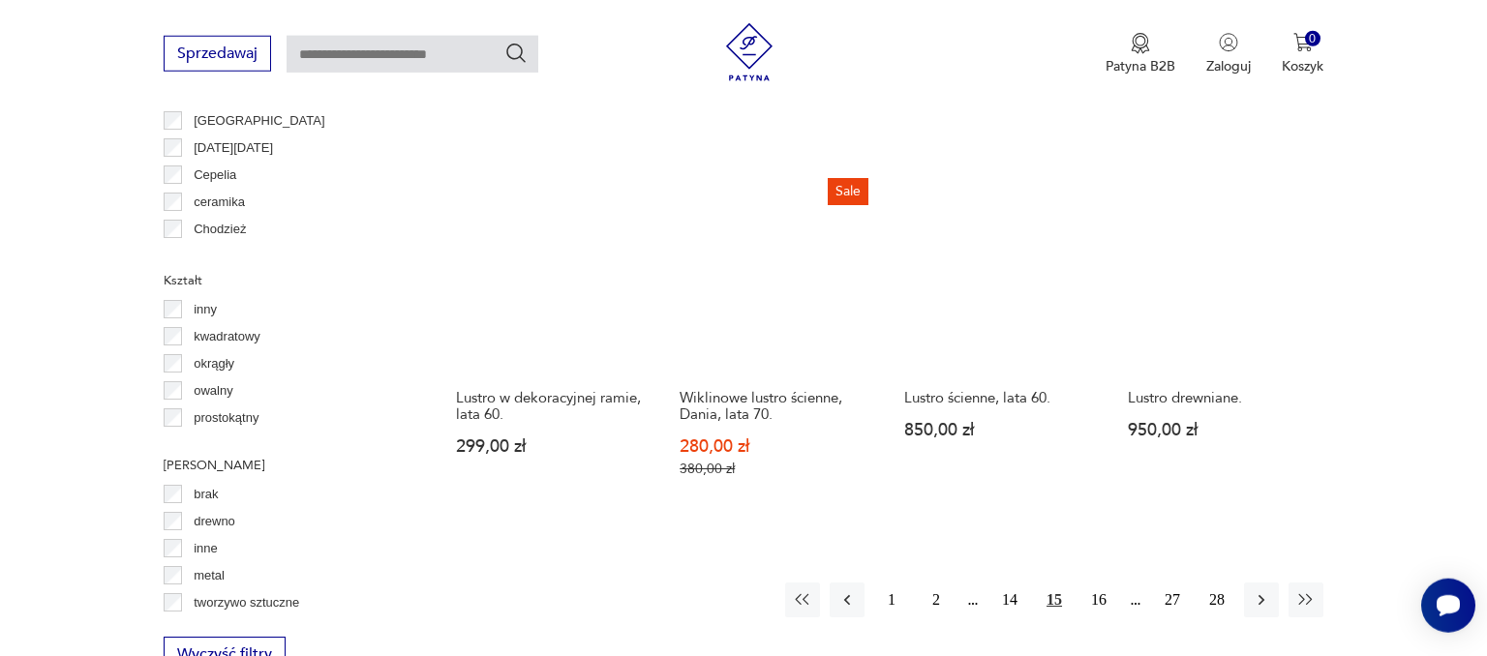
scroll to position [1913, 0]
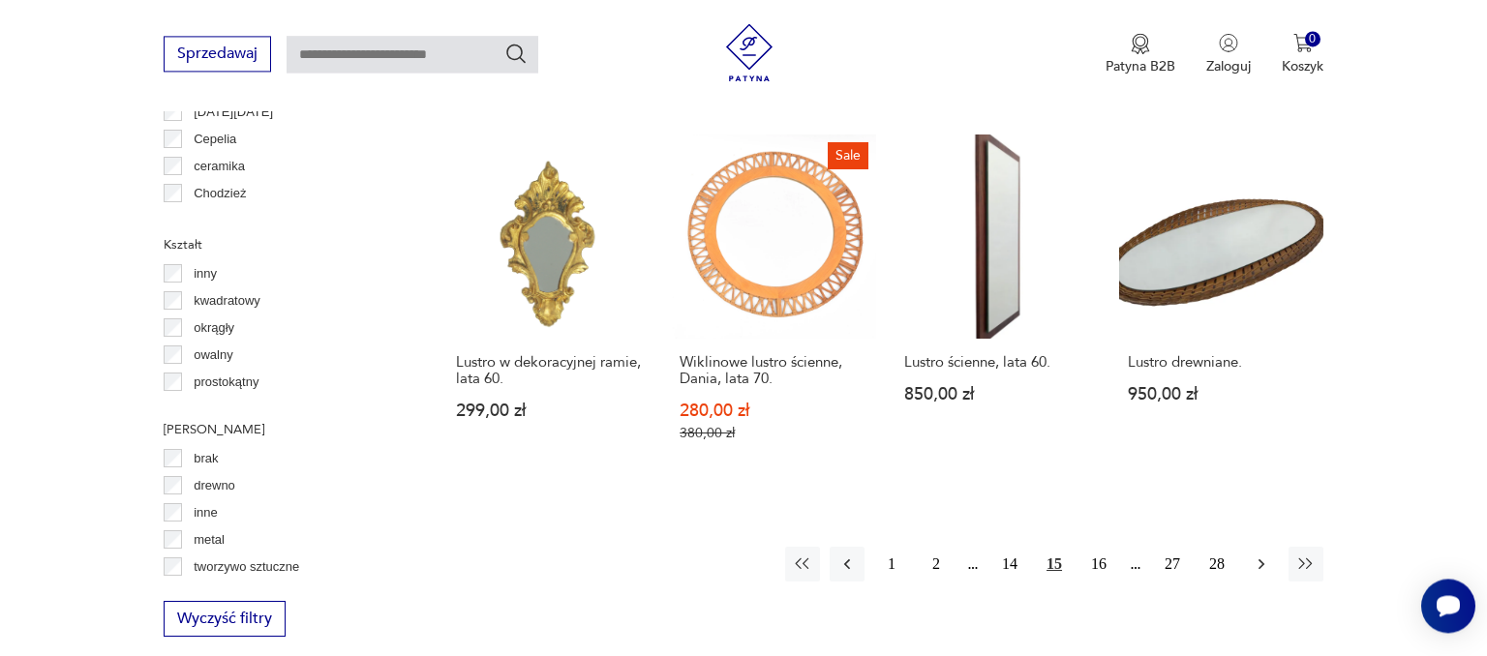
click at [1263, 555] on icon "button" at bounding box center [1260, 564] width 19 height 19
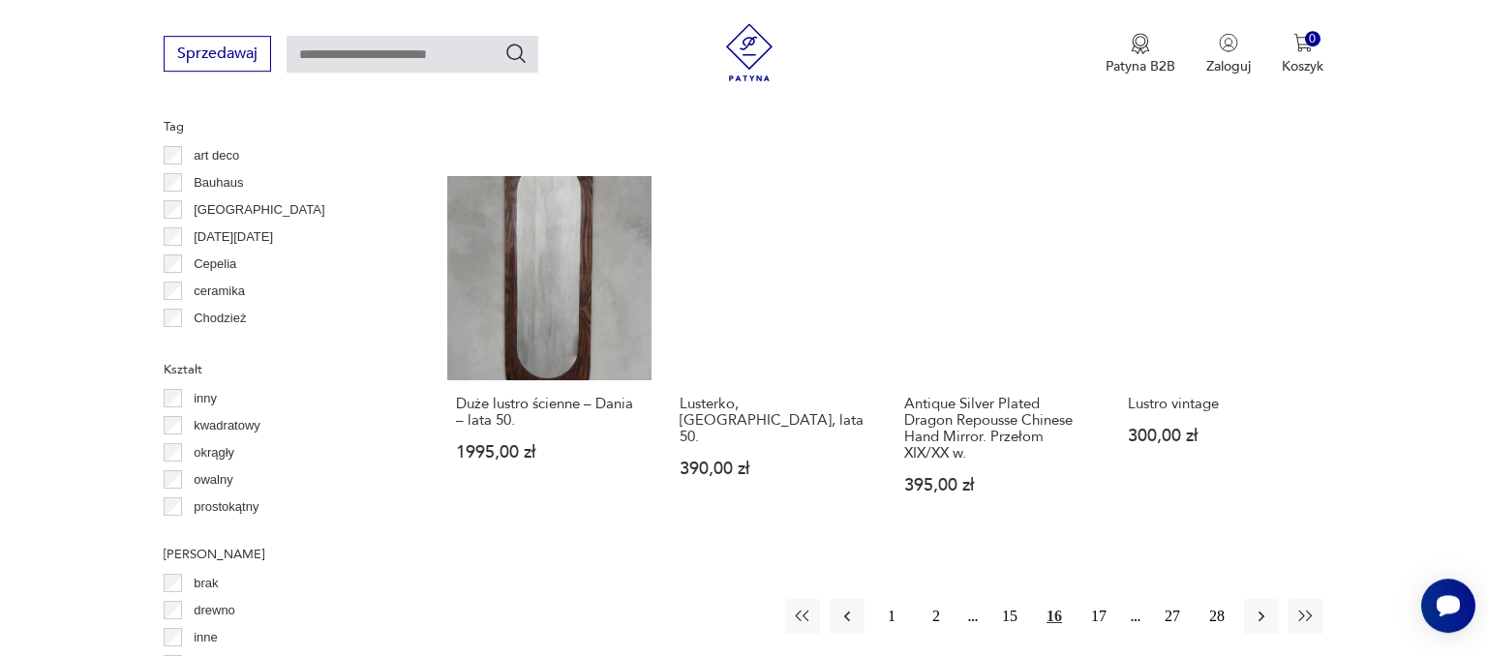
scroll to position [1823, 0]
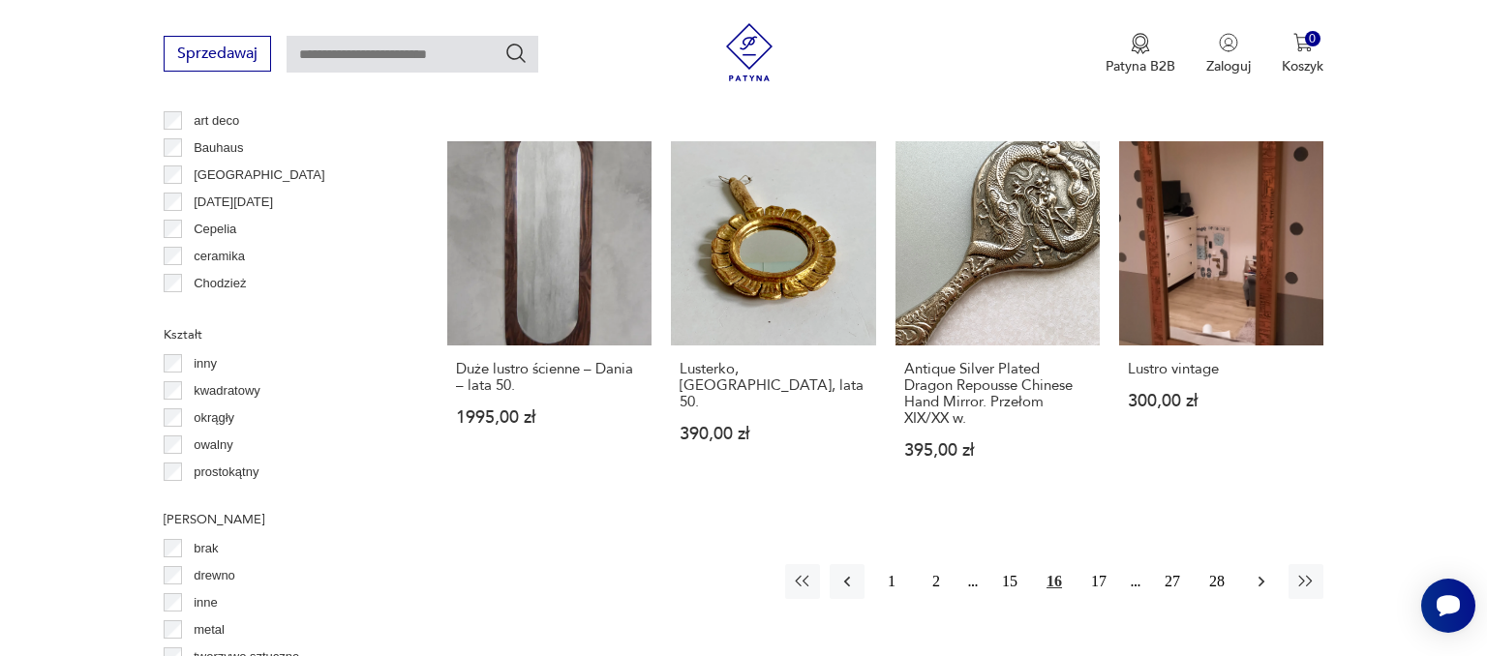
click at [1263, 572] on icon "button" at bounding box center [1260, 581] width 19 height 19
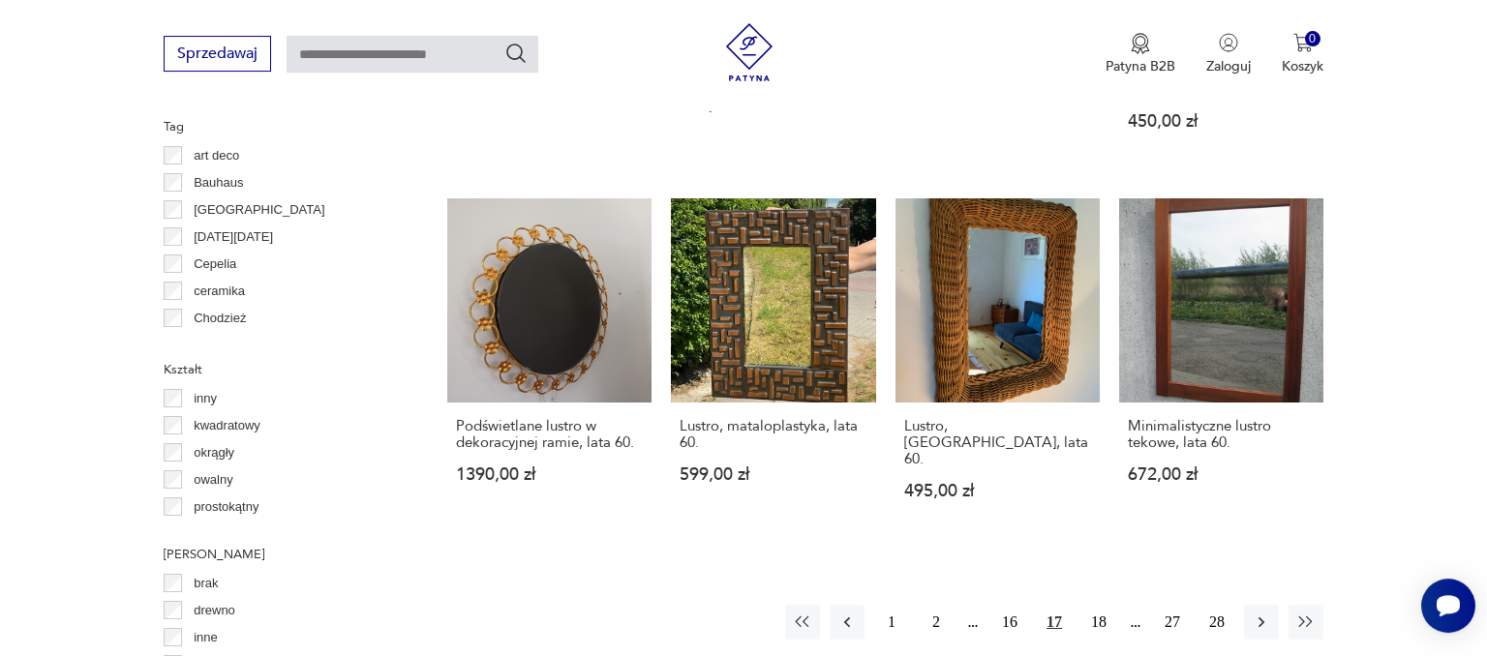
scroll to position [1831, 0]
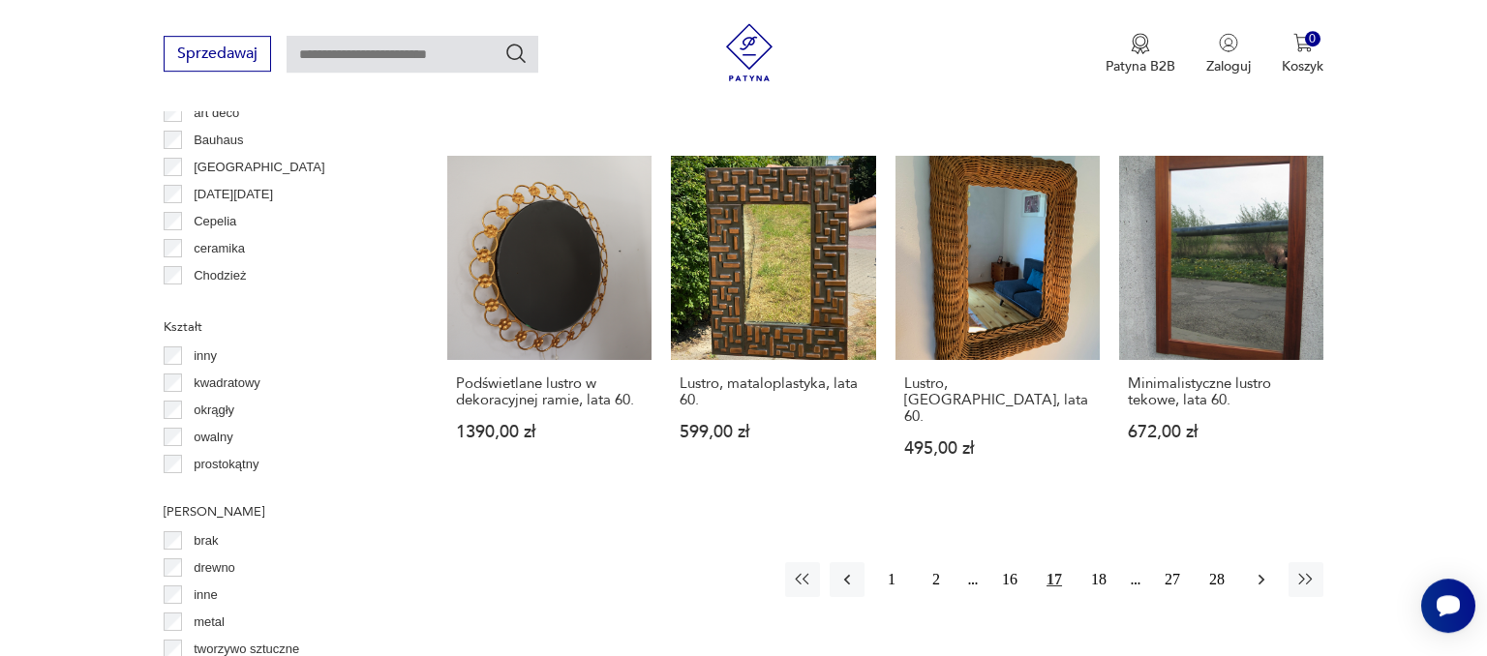
click at [1259, 575] on icon "button" at bounding box center [1261, 580] width 6 height 11
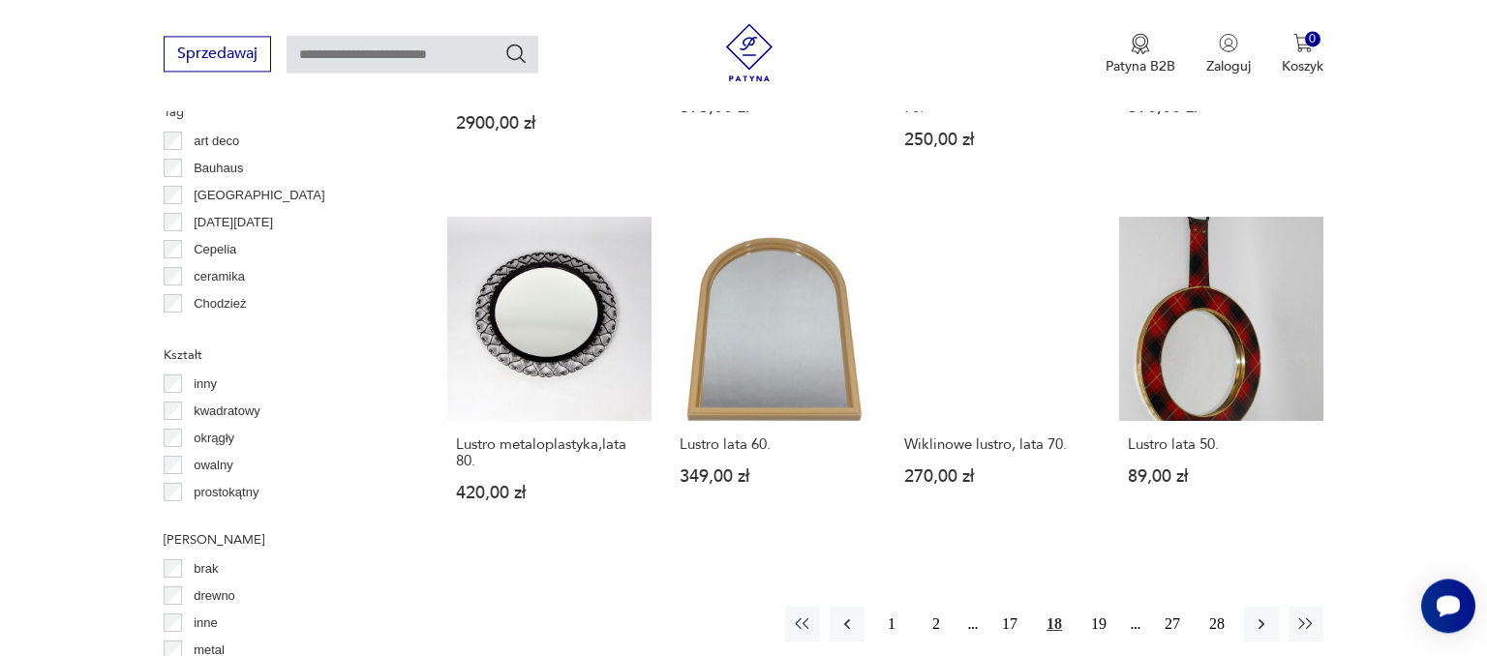
scroll to position [1844, 0]
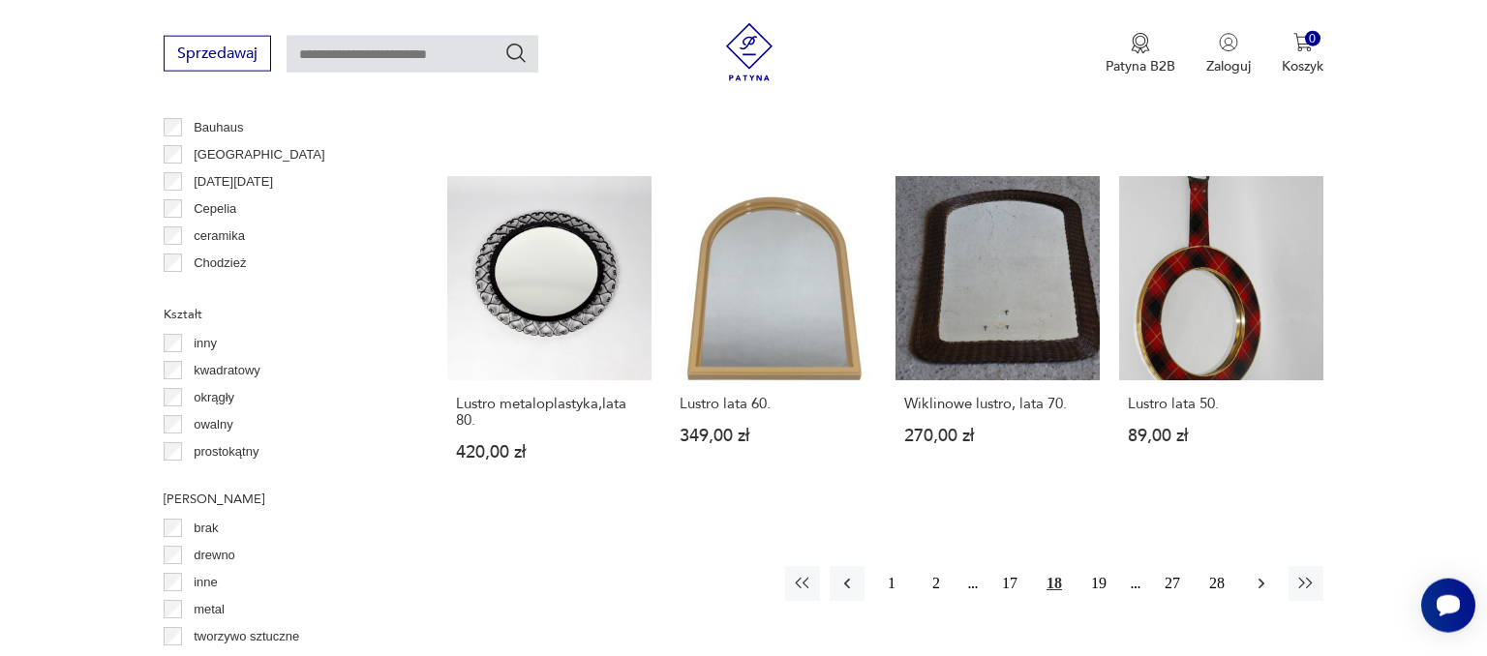
click at [1258, 574] on icon "button" at bounding box center [1260, 583] width 19 height 19
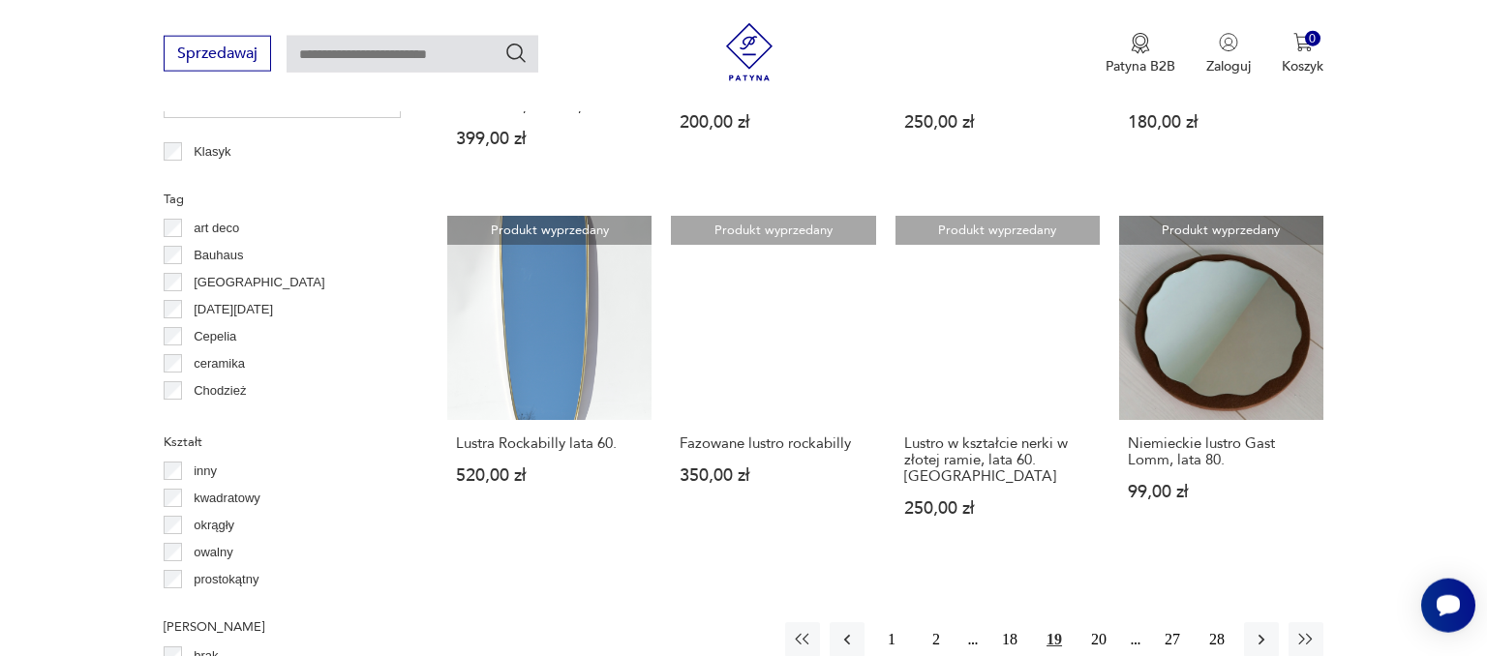
scroll to position [1753, 0]
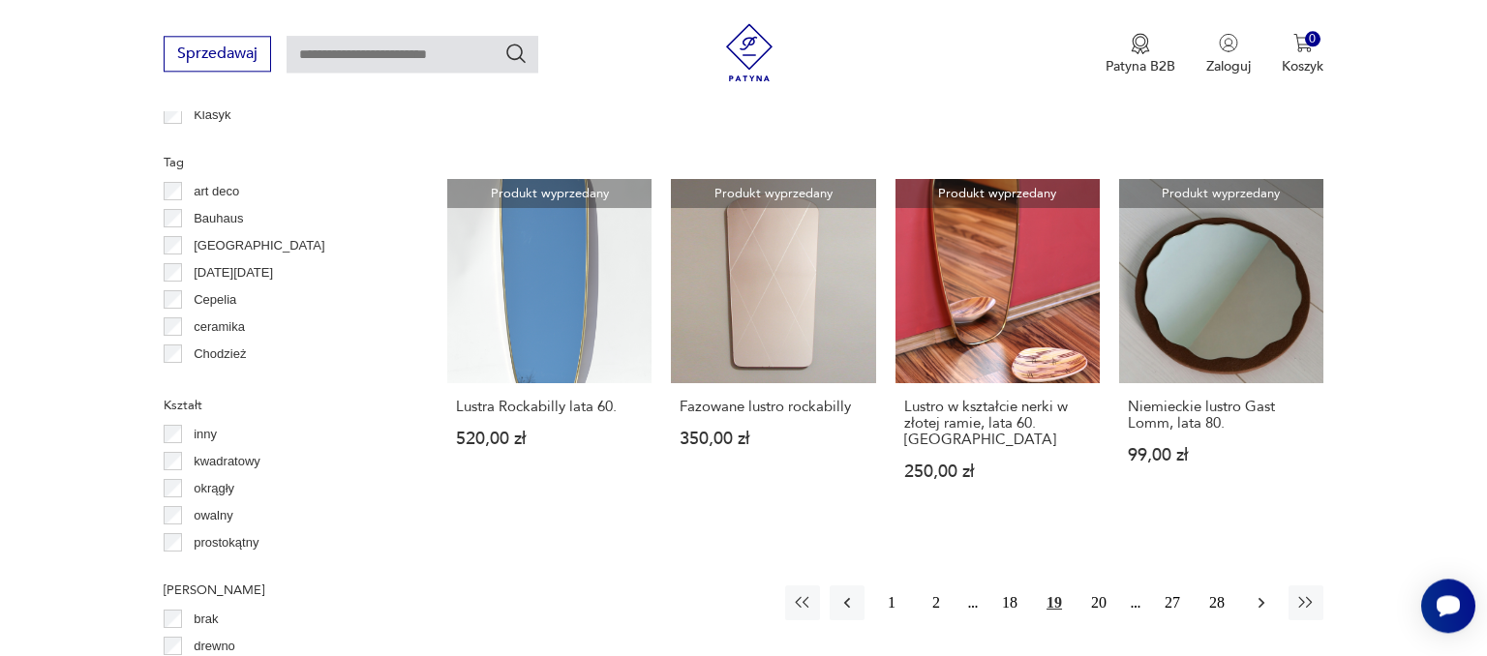
click at [1269, 593] on icon "button" at bounding box center [1260, 602] width 19 height 19
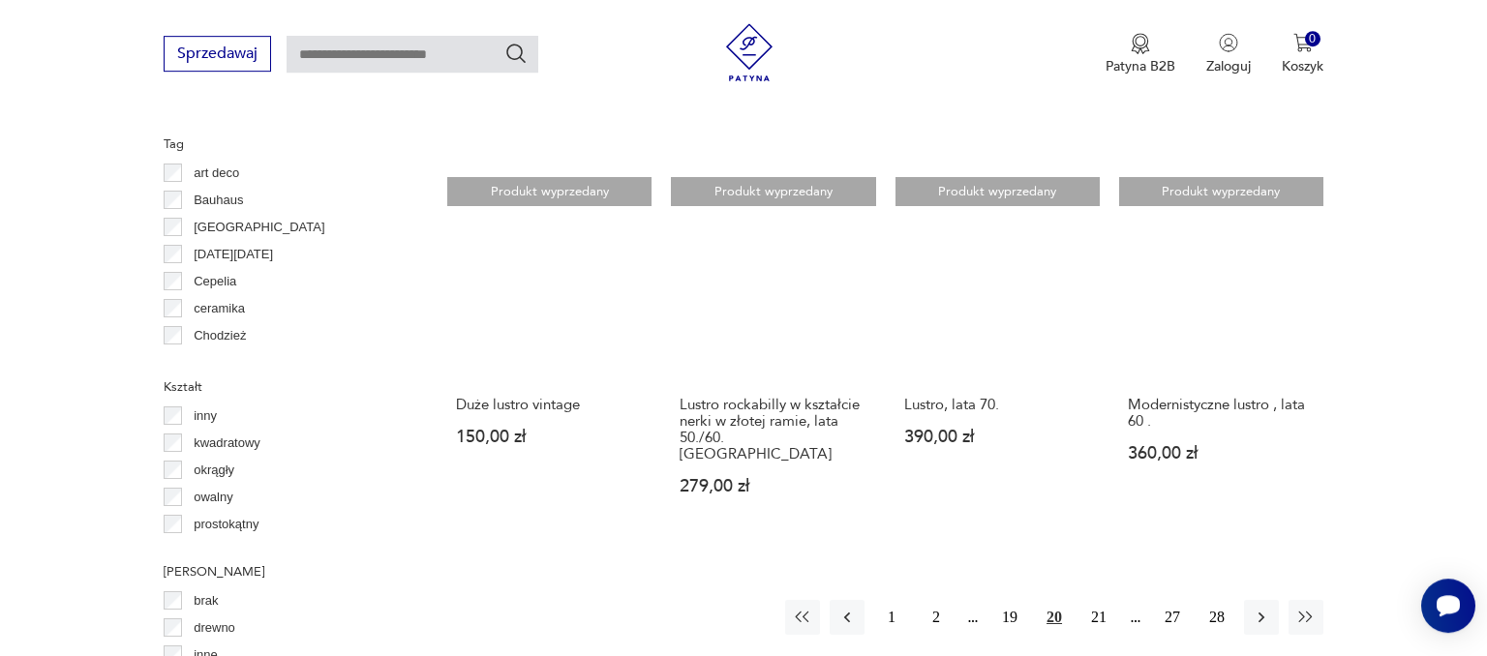
scroll to position [1819, 0]
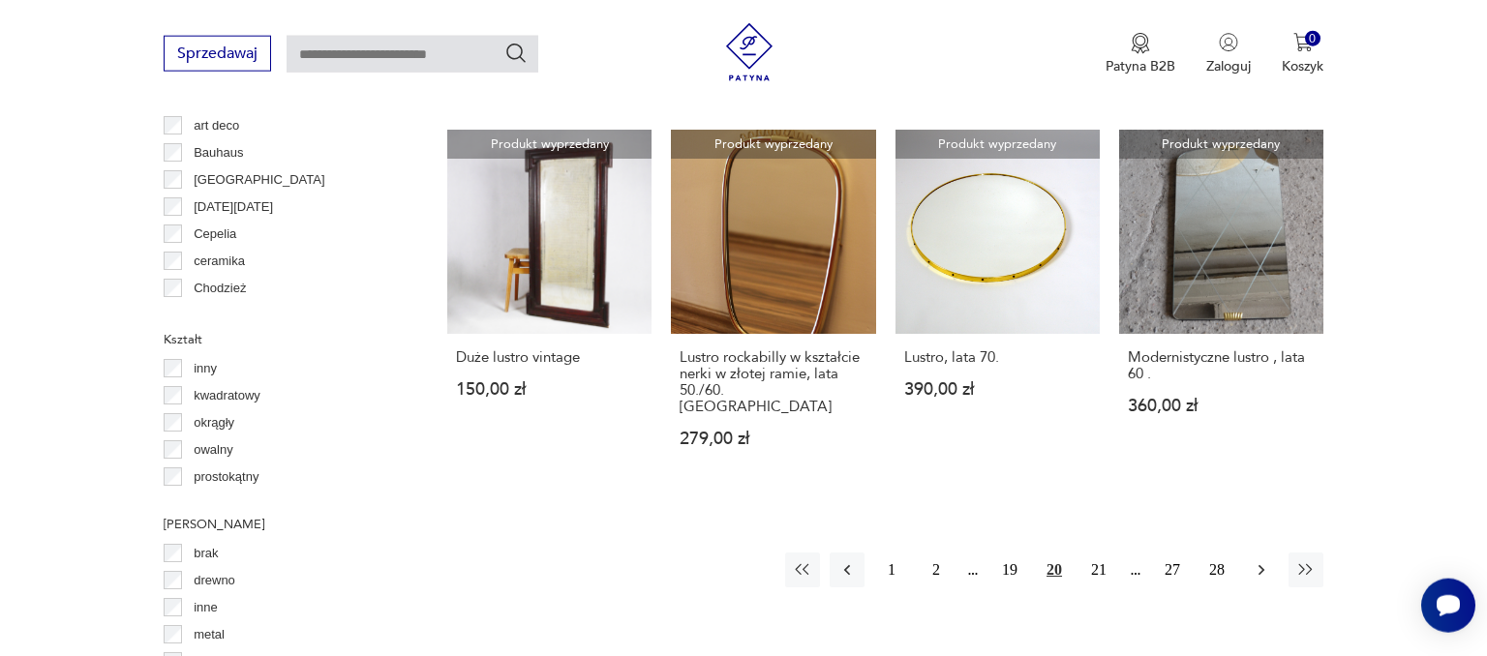
click at [1264, 560] on icon "button" at bounding box center [1260, 569] width 19 height 19
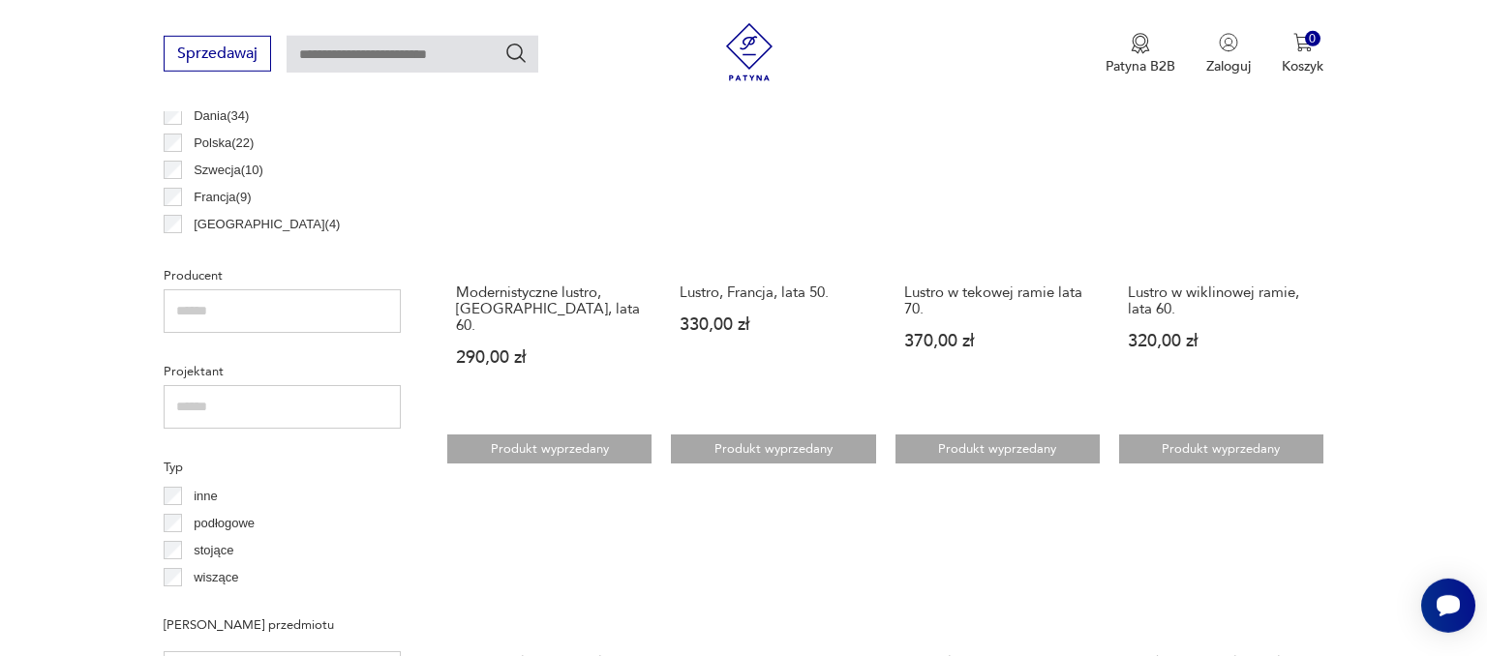
scroll to position [1186, 0]
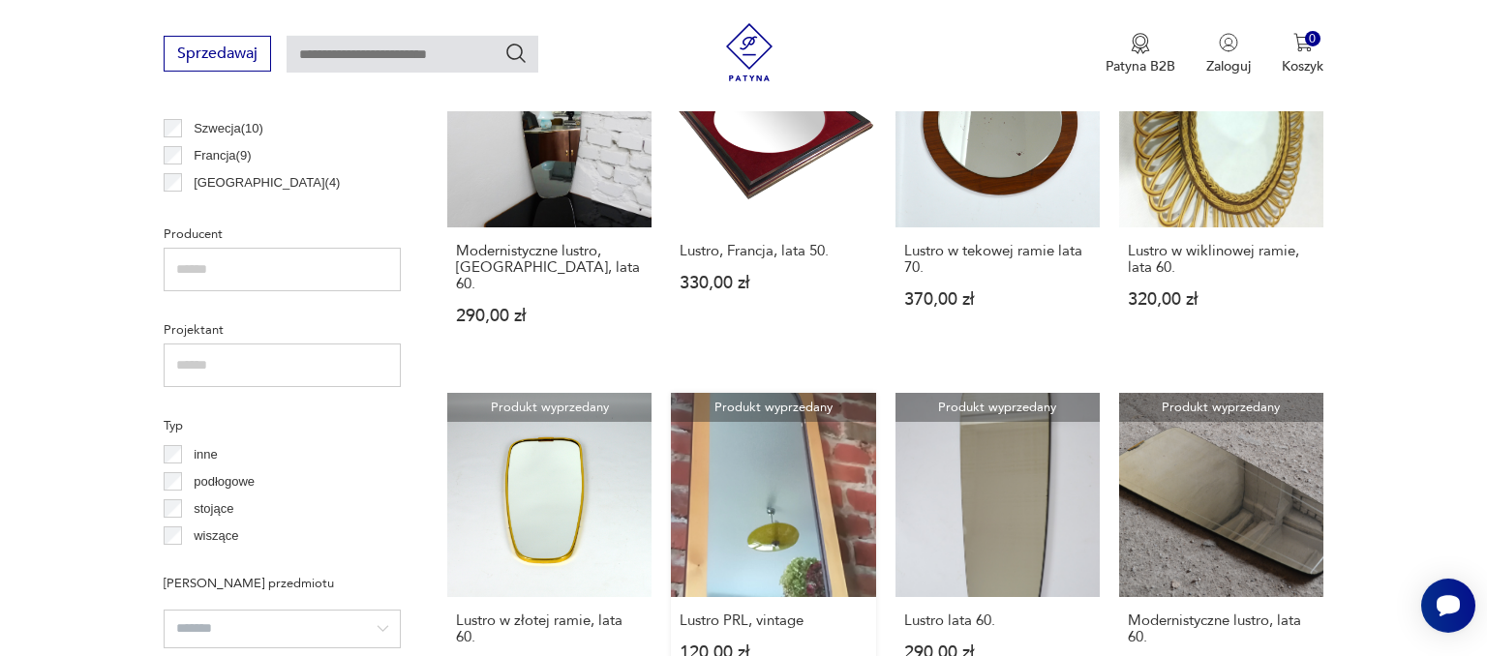
click at [737, 482] on link "Produkt wyprzedany Lustro PRL, vintage 120,00 zł" at bounding box center [773, 554] width 204 height 322
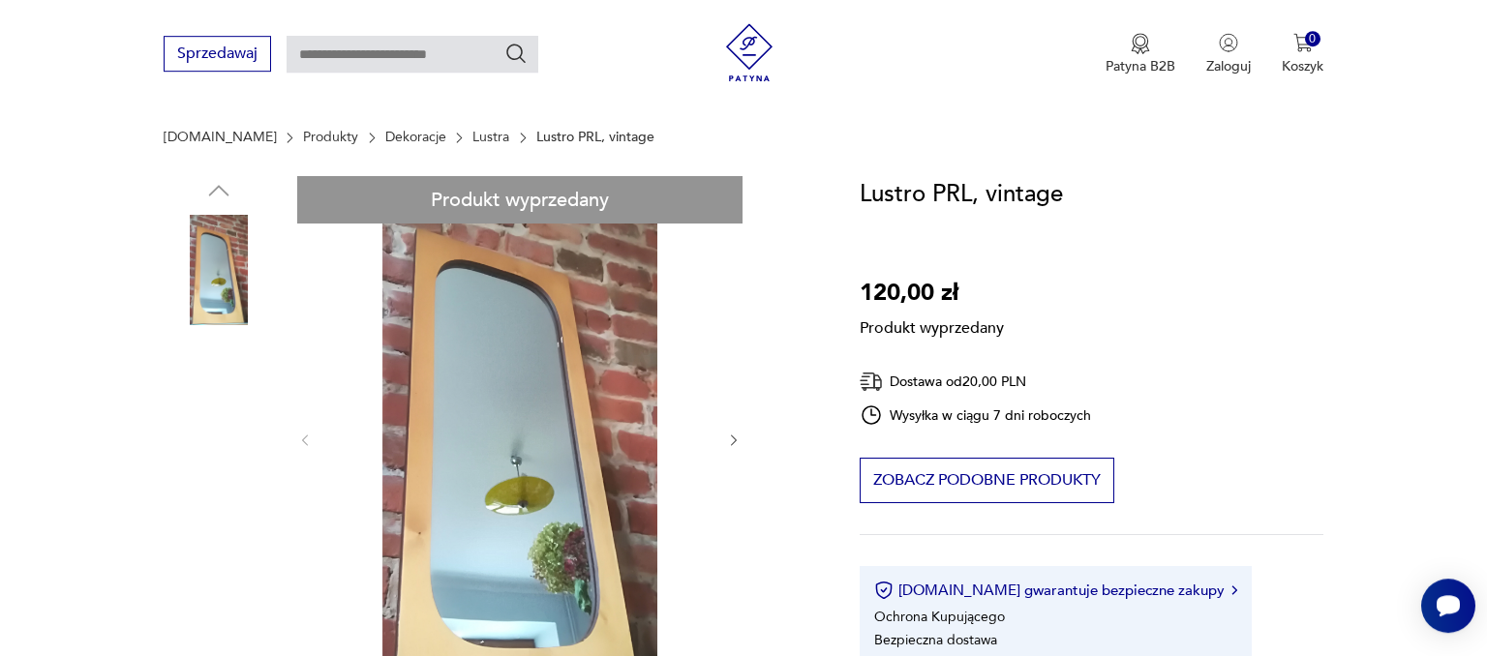
scroll to position [185, 0]
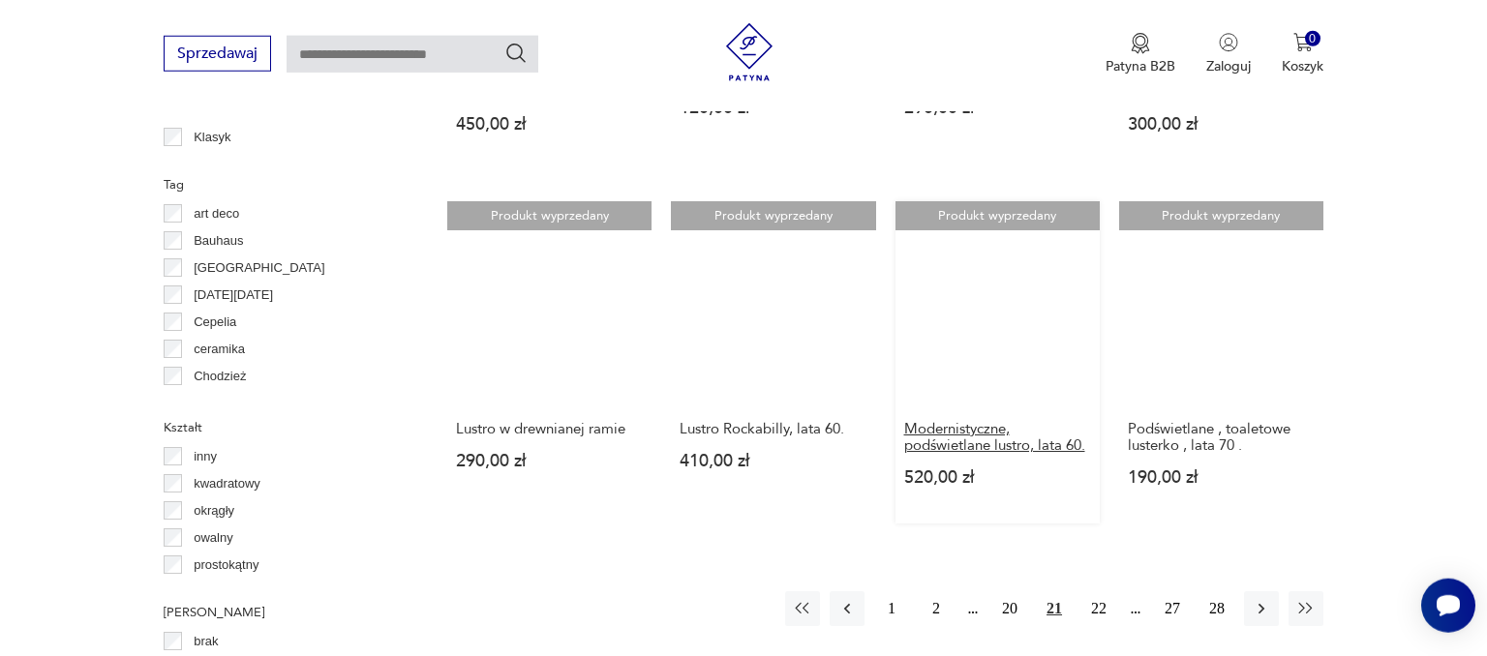
scroll to position [1767, 0]
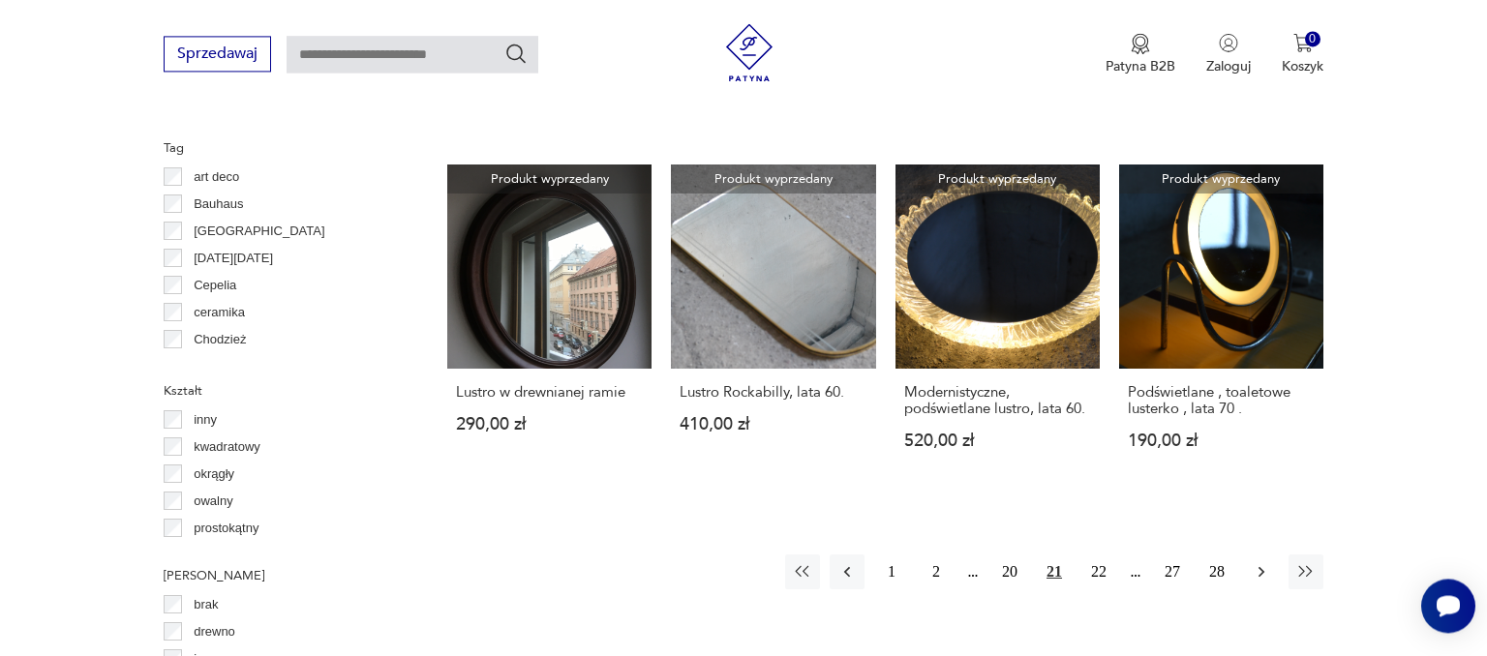
click at [1260, 569] on icon "button" at bounding box center [1260, 571] width 19 height 19
drag, startPoint x: 1260, startPoint y: 569, endPoint x: 1252, endPoint y: 580, distance: 13.2
click at [1253, 580] on button "button" at bounding box center [1261, 572] width 35 height 35
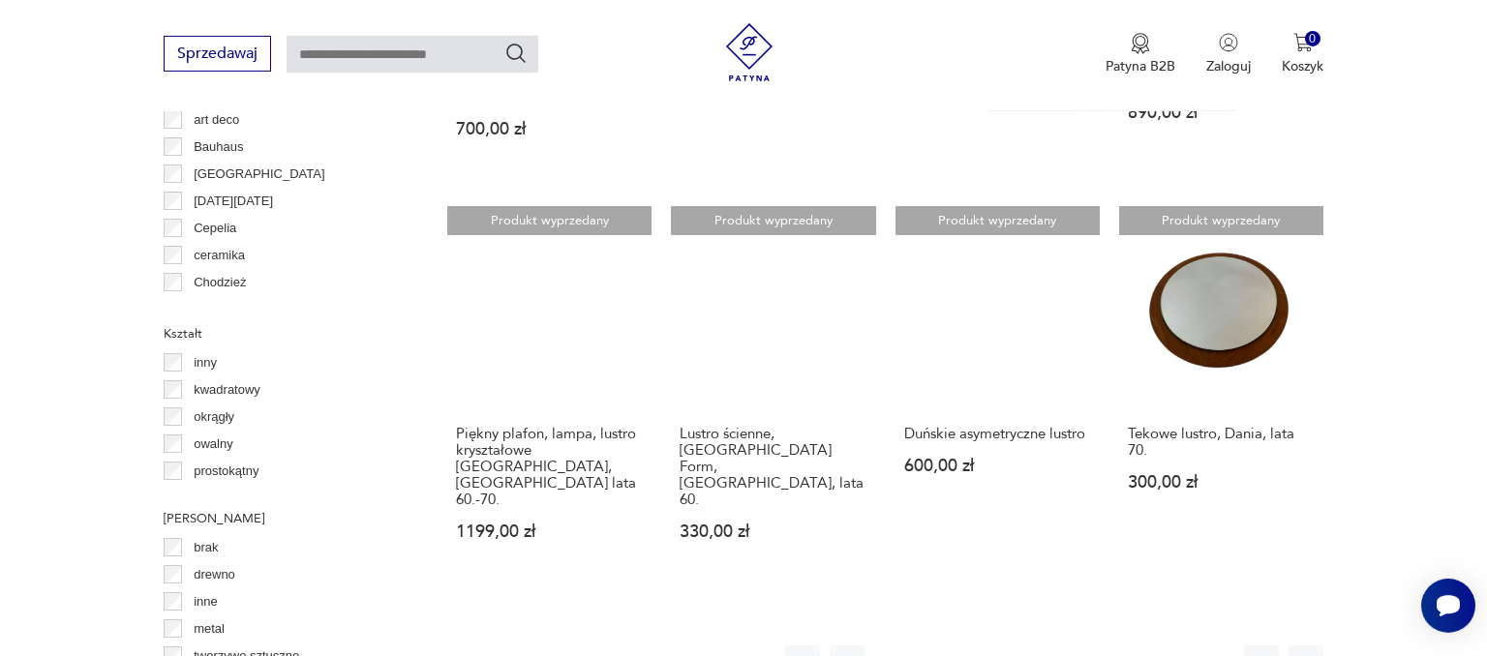
scroll to position [1866, 0]
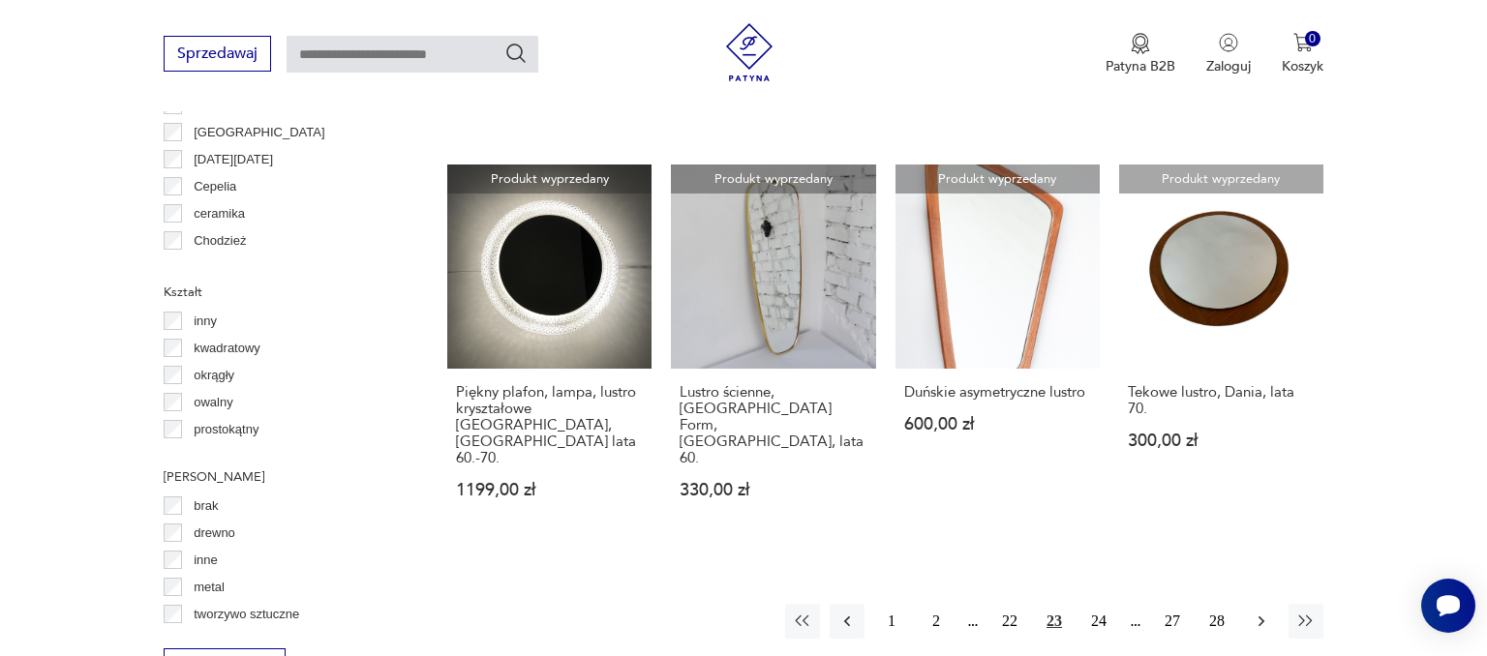
click at [1267, 612] on icon "button" at bounding box center [1260, 621] width 19 height 19
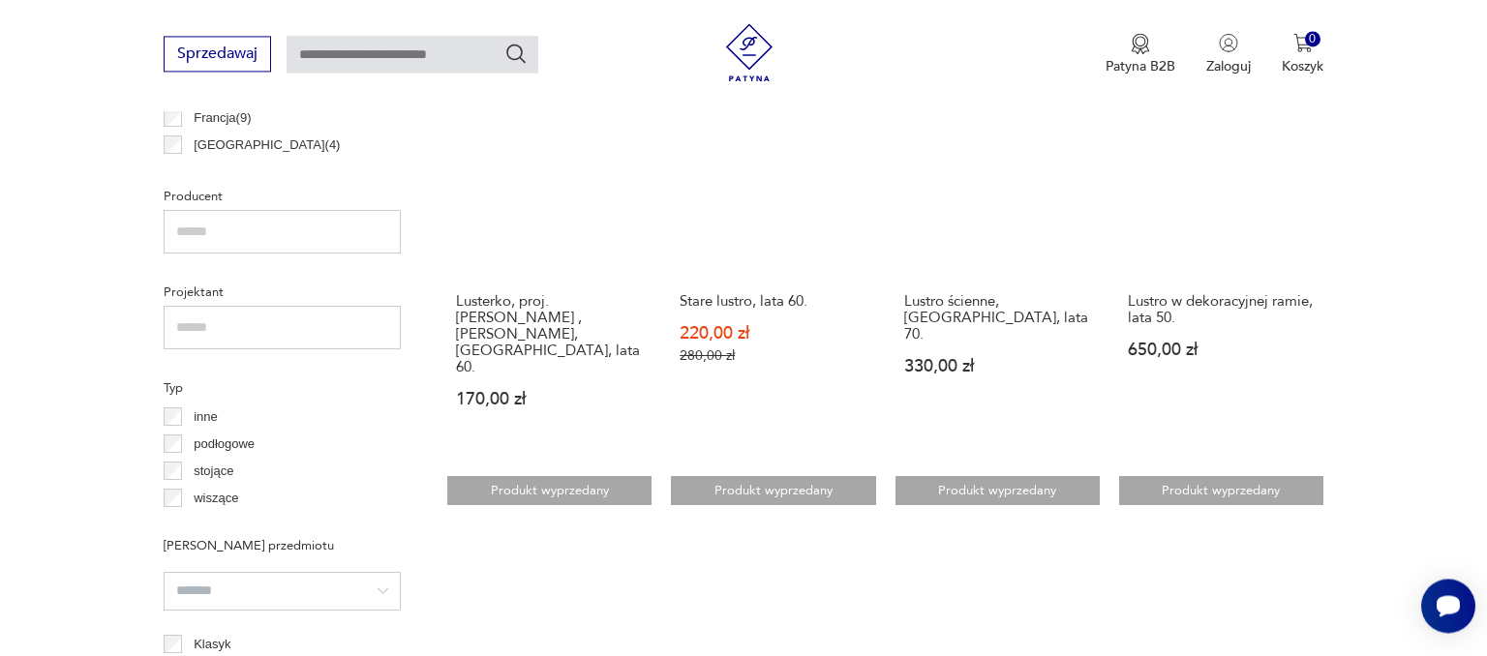
scroll to position [1265, 0]
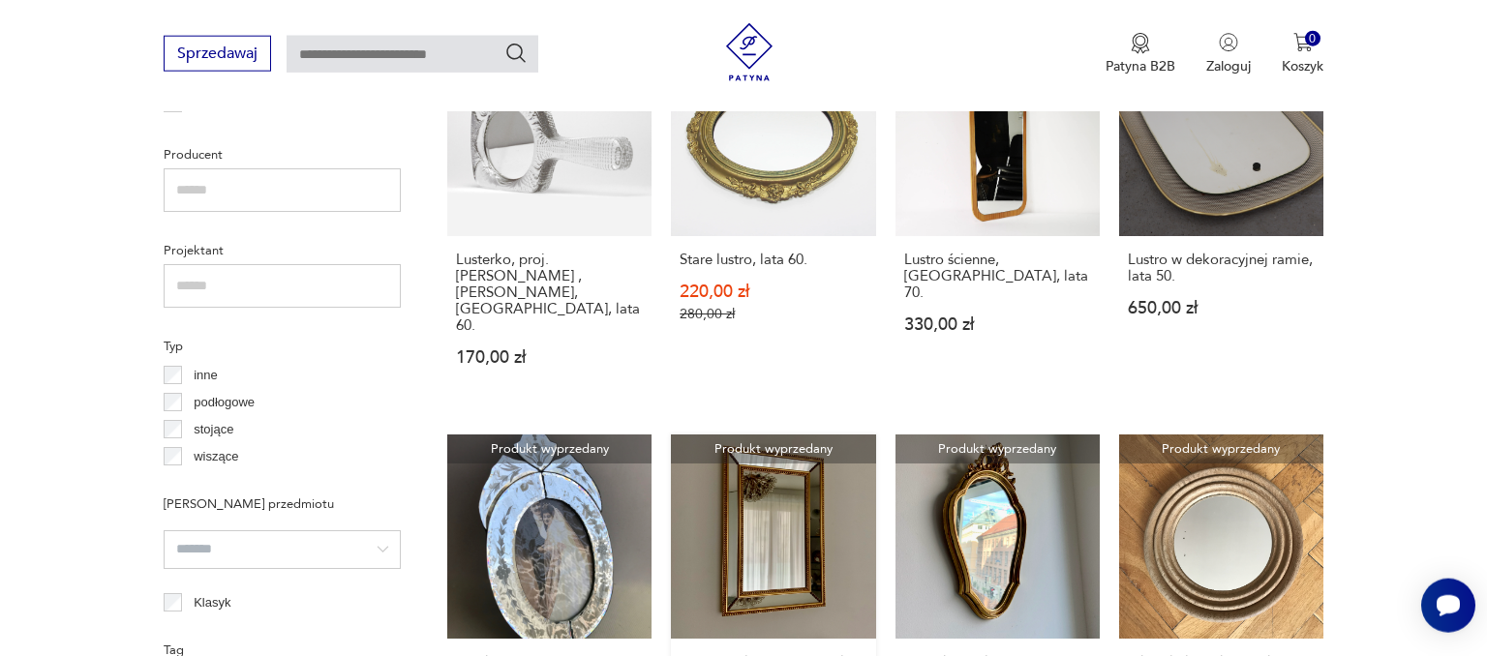
click at [738, 487] on link "Produkt wyprzedany Lustro w złoconej ramie, lata 60. 599,00 zł" at bounding box center [773, 612] width 204 height 355
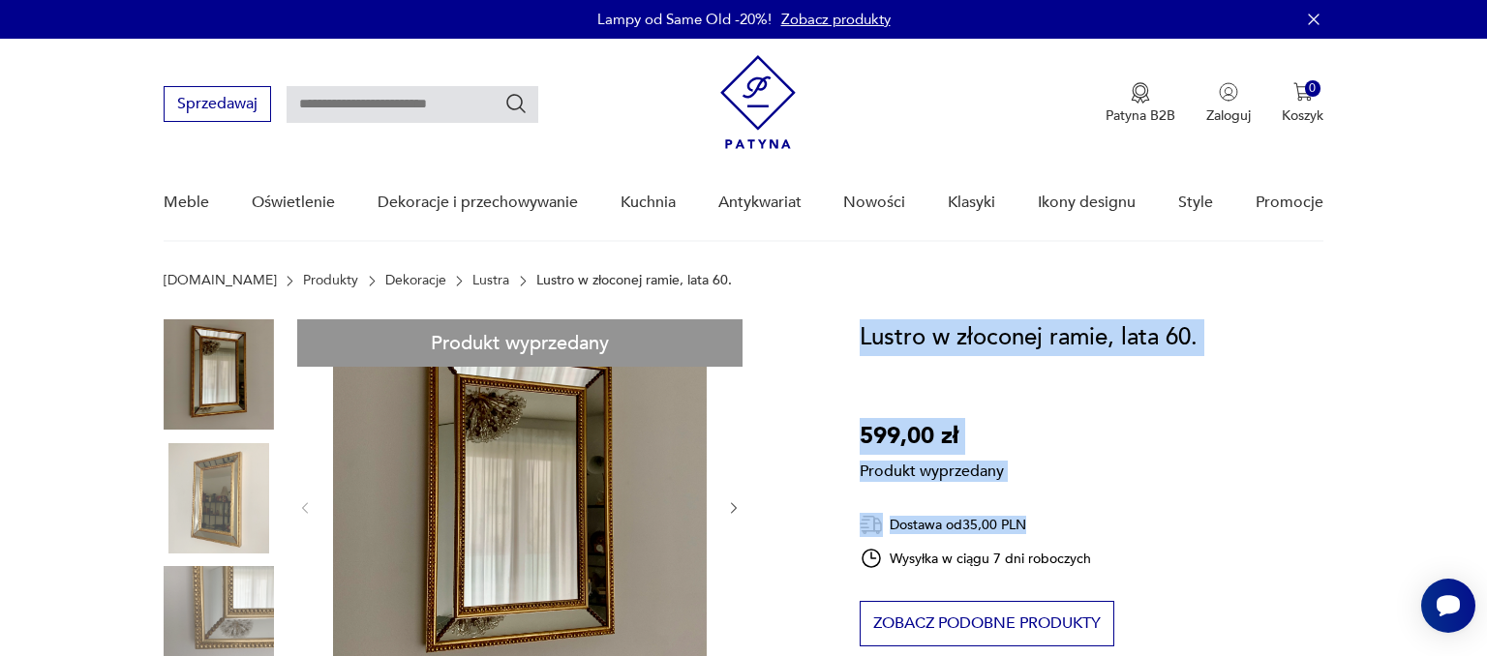
drag, startPoint x: 1207, startPoint y: 332, endPoint x: 847, endPoint y: 327, distance: 360.1
click at [953, 381] on div "Lustro w złoconej ramie, lata 60. 599,00 zł Produkt wyprzedany Dostawa od 35,00…" at bounding box center [1091, 574] width 464 height 511
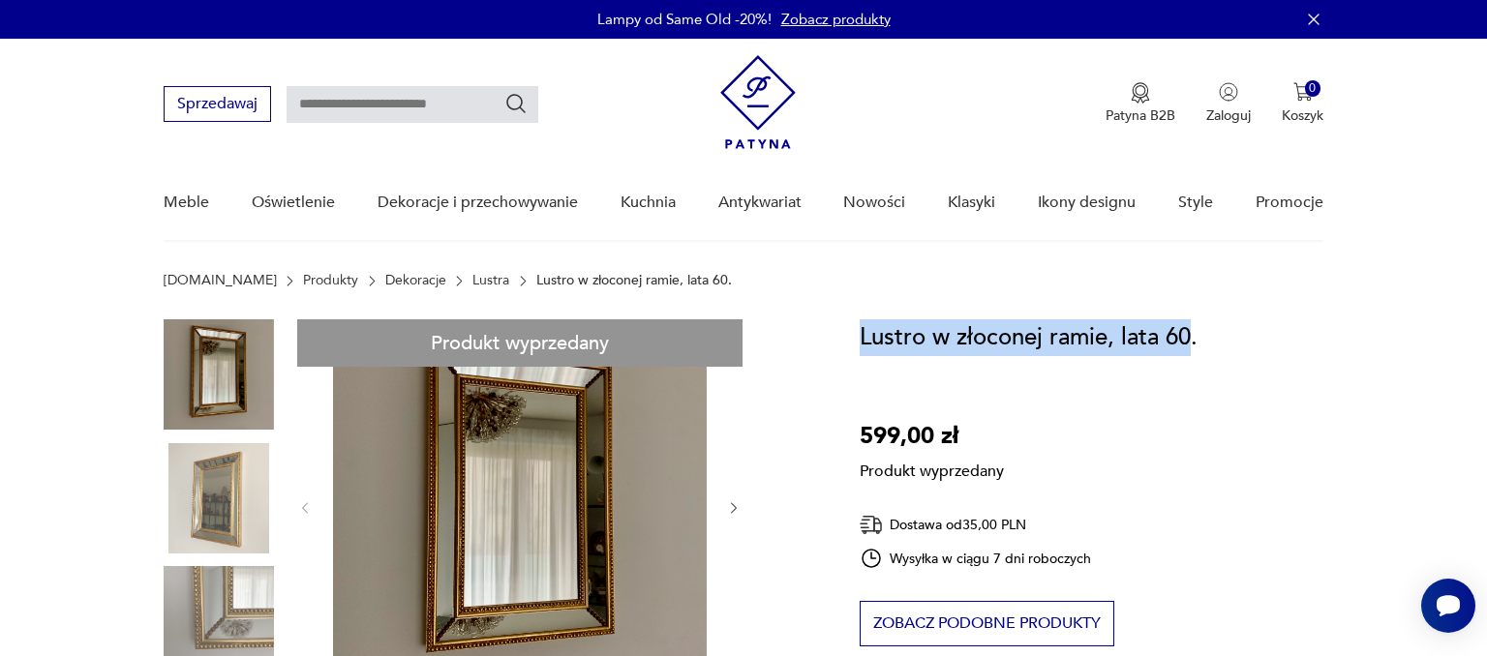
drag, startPoint x: 1190, startPoint y: 331, endPoint x: 856, endPoint y: 316, distance: 335.2
copy h1 "Lustro w złoconej ramie, lata 60"
